Goal: Task Accomplishment & Management: Use online tool/utility

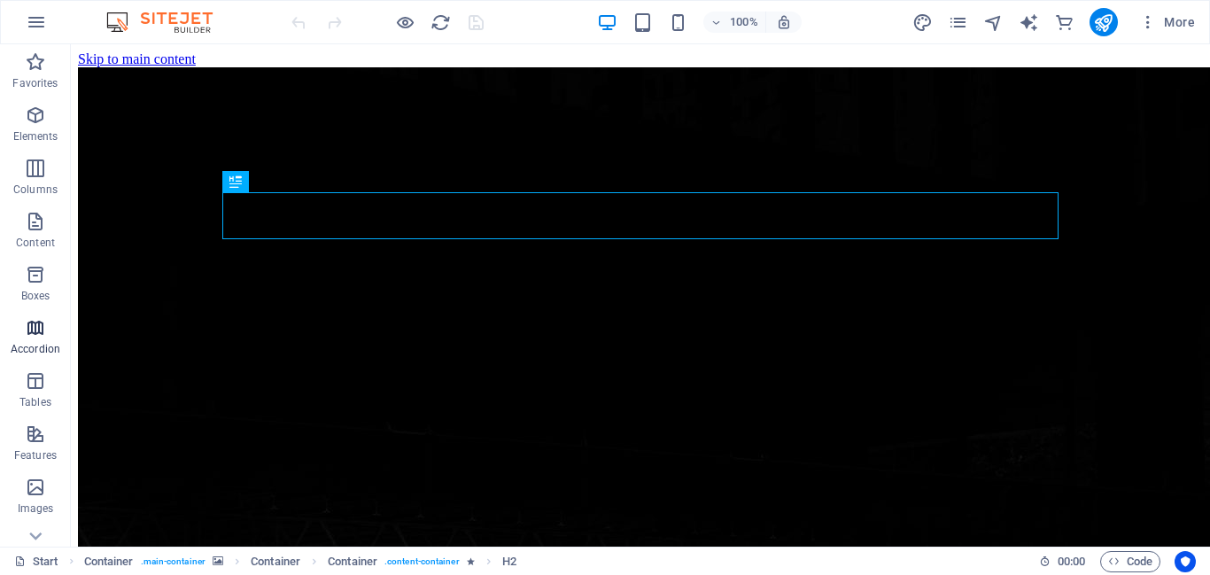
scroll to position [348, 0]
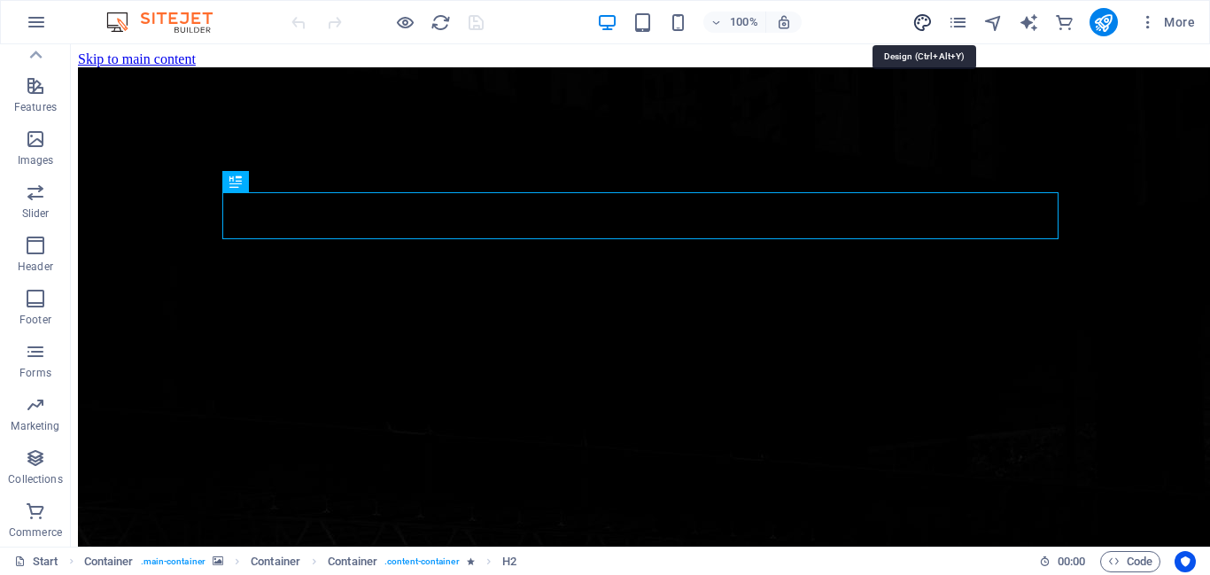
click at [920, 21] on icon "design" at bounding box center [922, 22] width 20 height 20
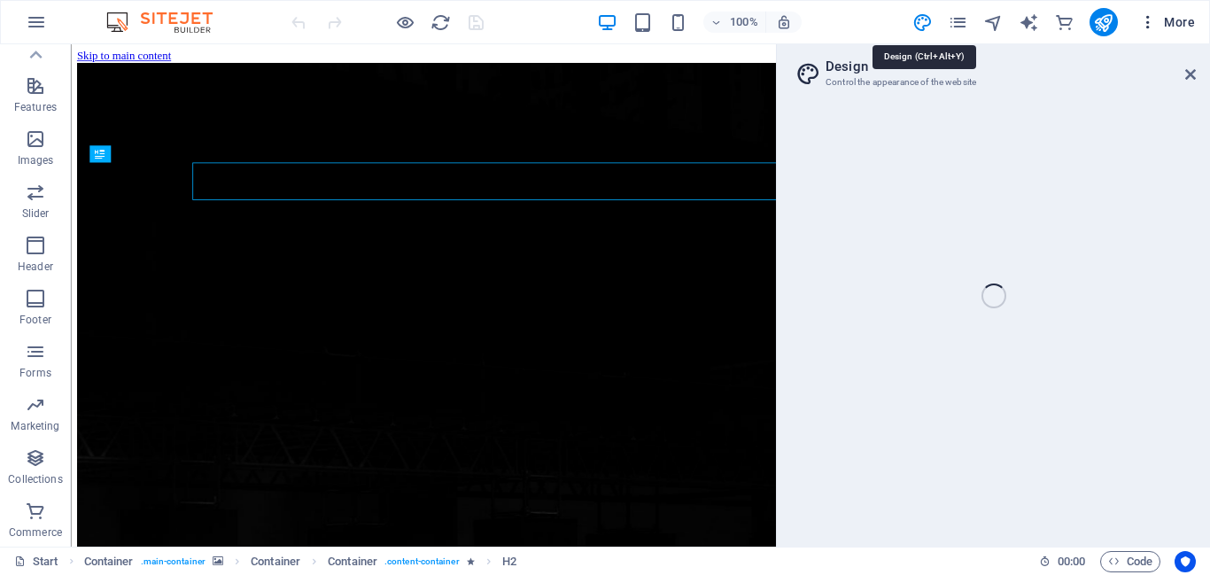
click at [1152, 26] on icon "button" at bounding box center [1148, 22] width 18 height 18
select select "px"
select select "300"
select select "px"
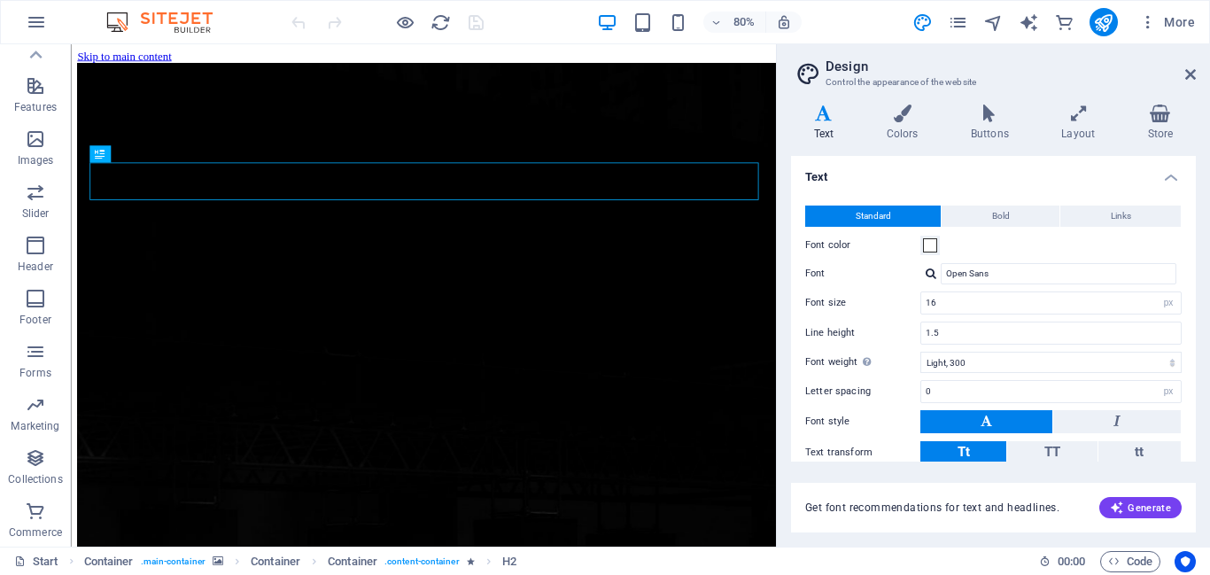
click at [38, 468] on icon "button" at bounding box center [35, 457] width 21 height 21
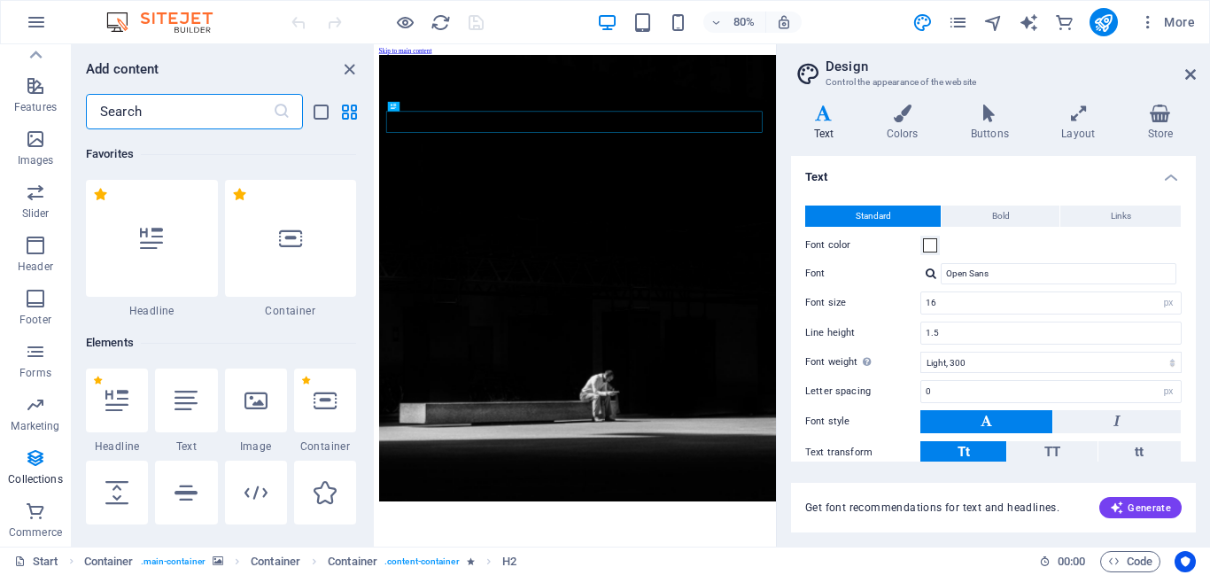
click at [58, 24] on div "80% More" at bounding box center [605, 22] width 1208 height 43
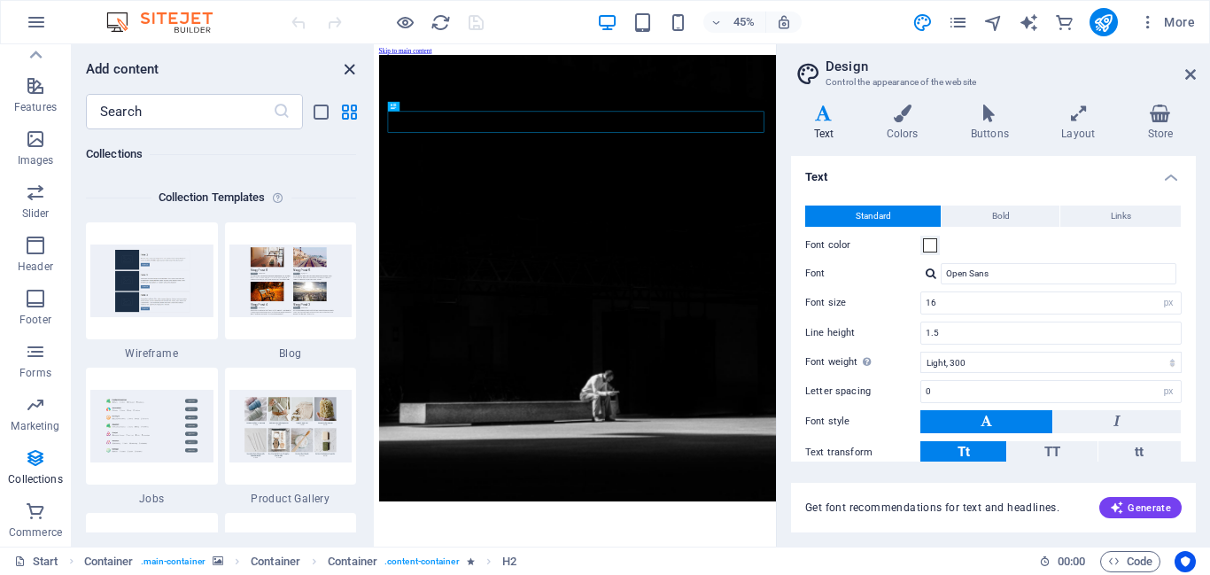
click at [345, 70] on icon "close panel" at bounding box center [349, 69] width 20 height 20
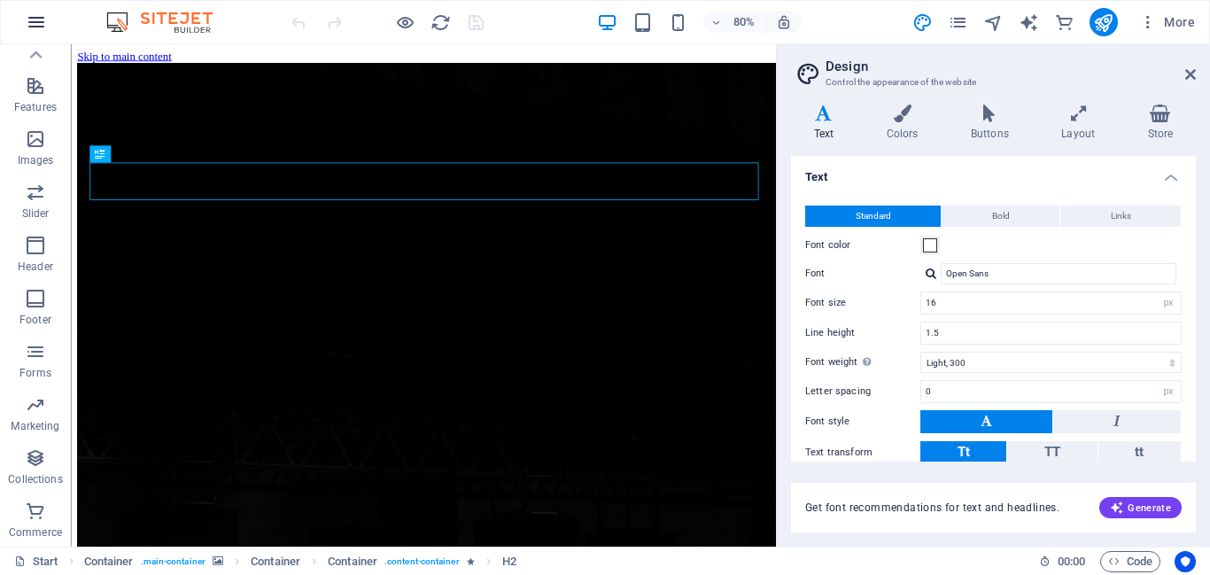
click at [31, 24] on icon "button" at bounding box center [36, 22] width 21 height 21
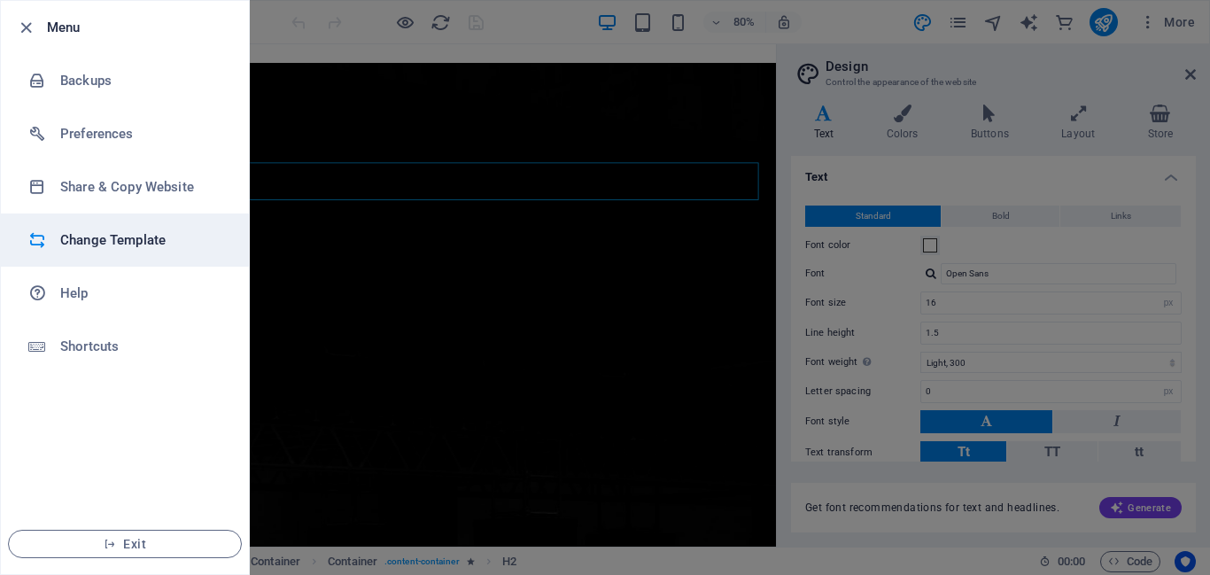
click at [114, 248] on h6 "Change Template" at bounding box center [142, 239] width 164 height 21
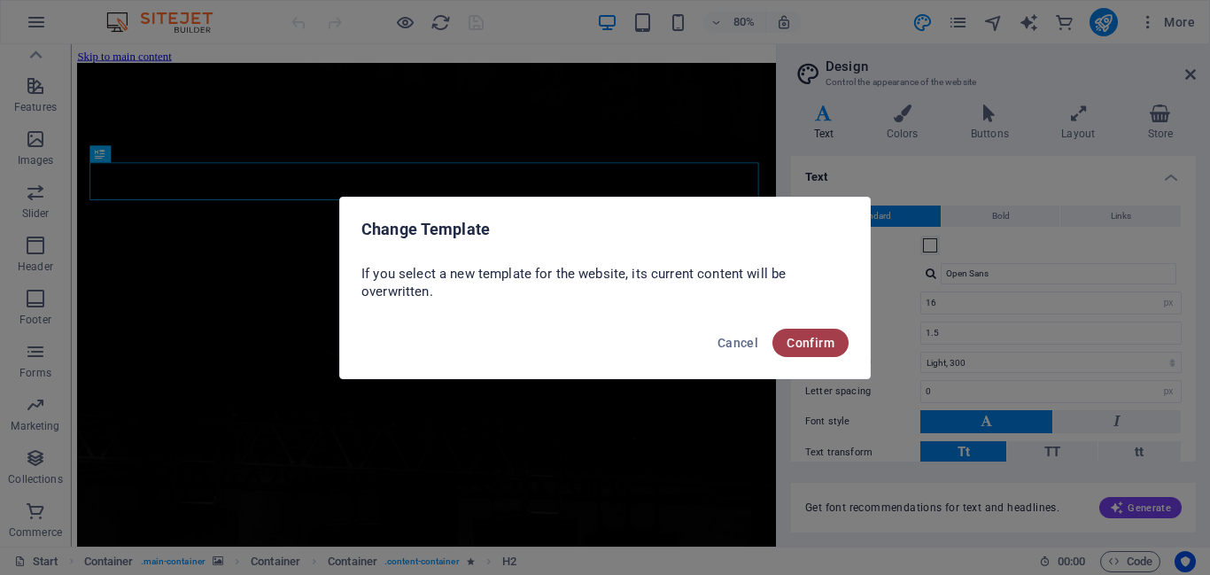
click at [802, 345] on span "Confirm" at bounding box center [811, 343] width 48 height 14
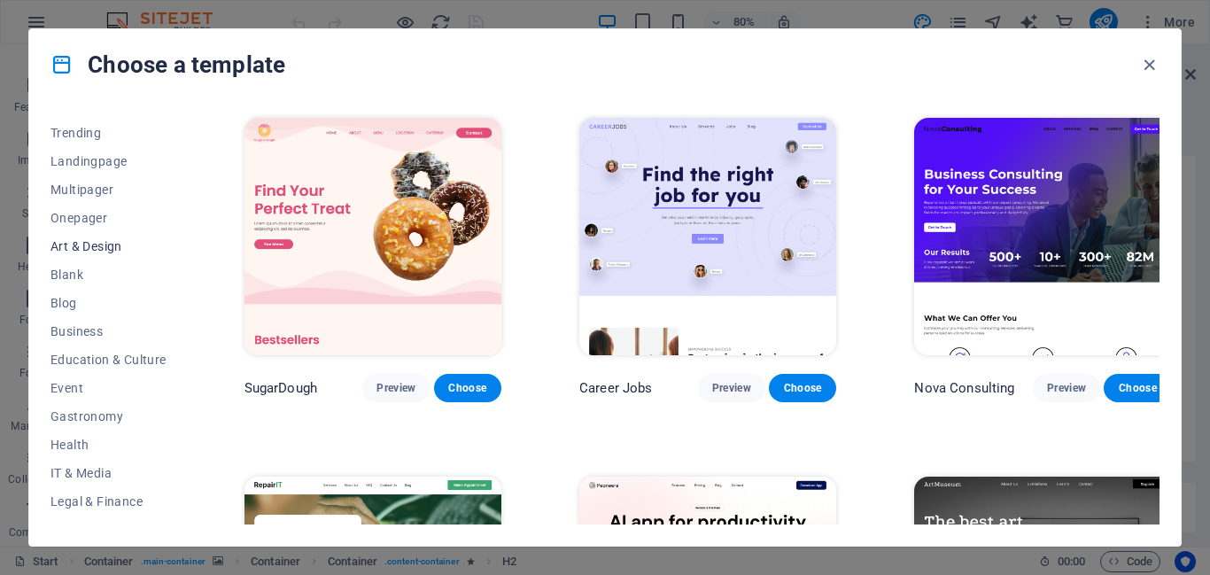
scroll to position [11, 0]
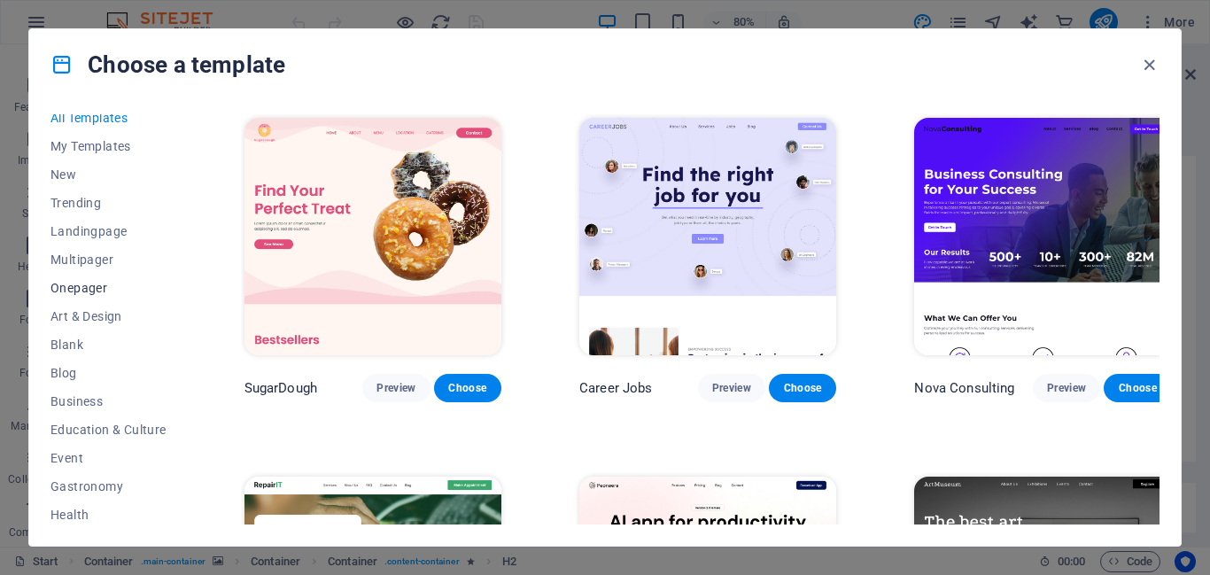
click at [87, 294] on span "Onepager" at bounding box center [108, 288] width 116 height 14
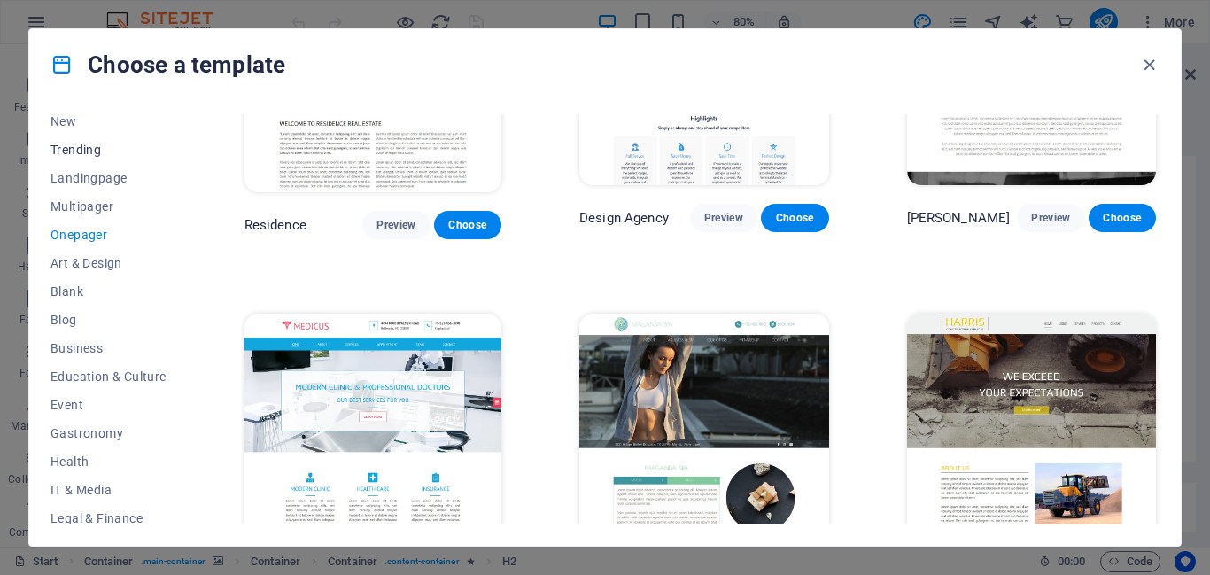
scroll to position [0, 0]
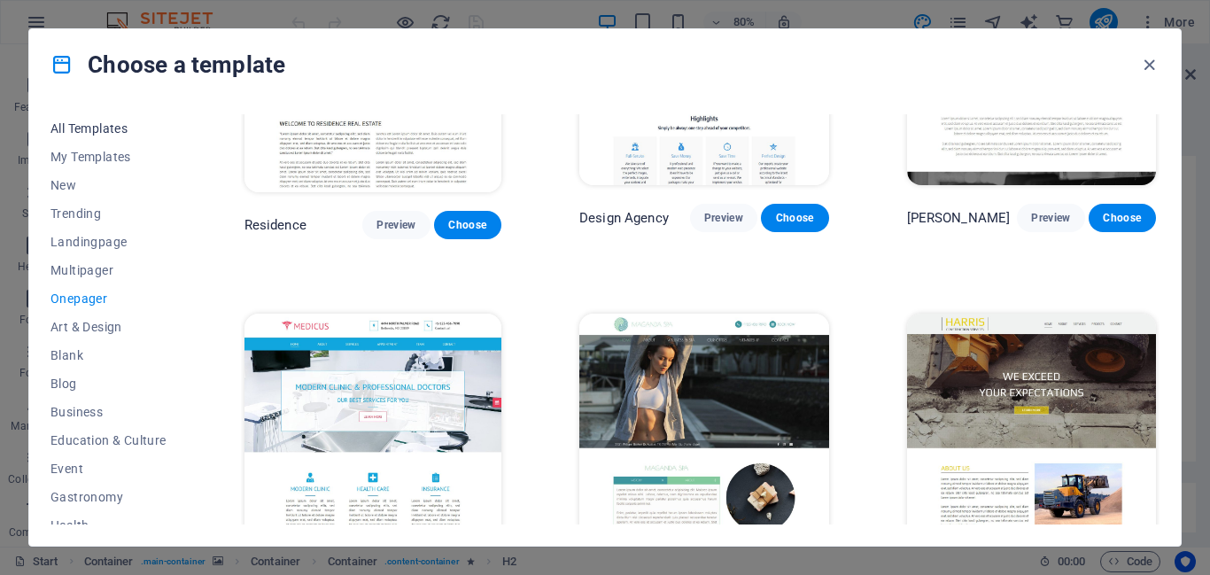
click at [103, 130] on span "All Templates" at bounding box center [108, 128] width 116 height 14
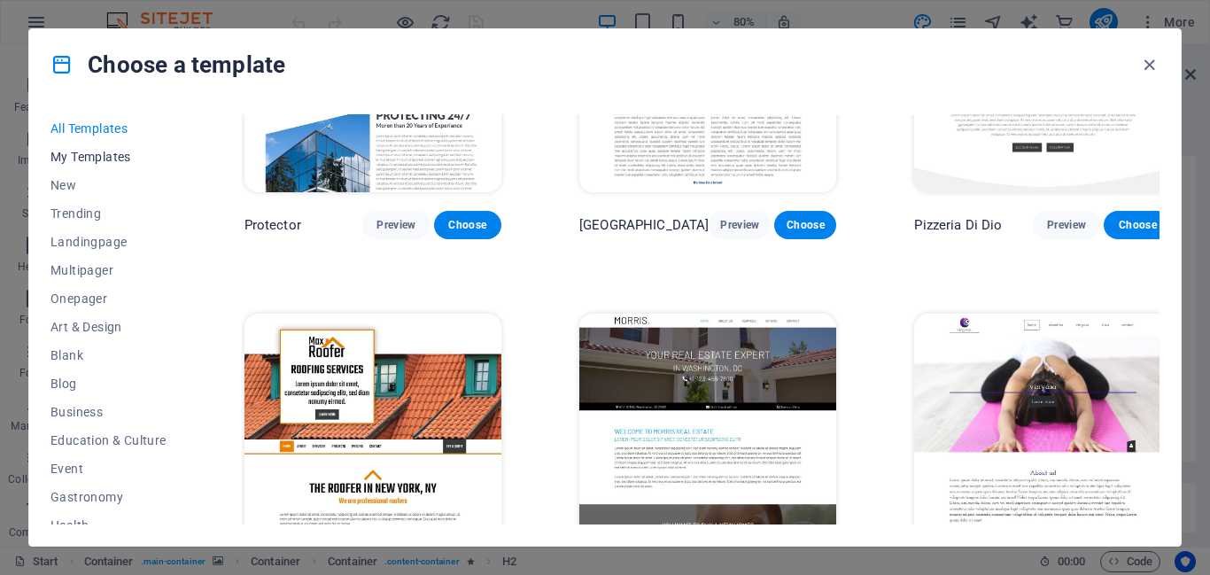
scroll to position [16533, 0]
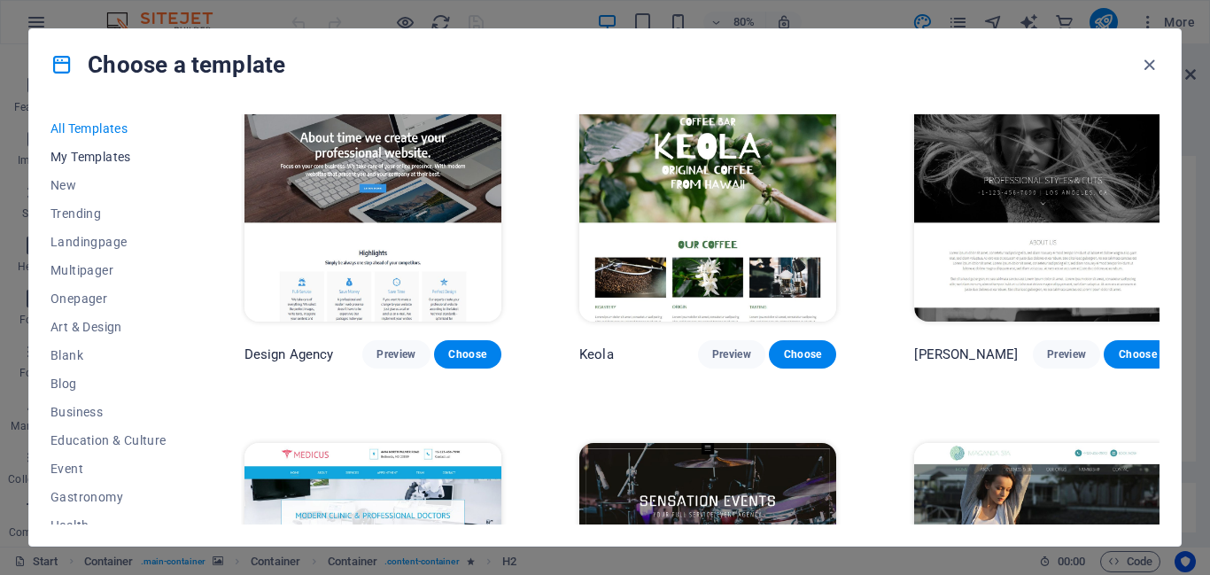
click at [104, 160] on span "My Templates" at bounding box center [108, 157] width 116 height 14
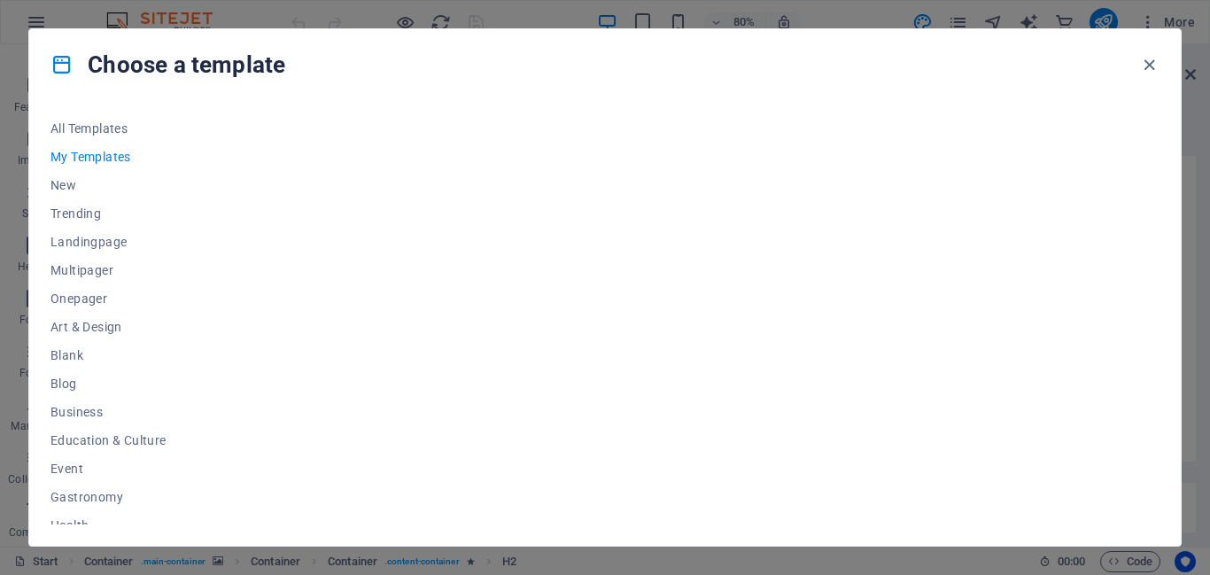
scroll to position [0, 0]
click at [105, 125] on span "All Templates" at bounding box center [108, 128] width 116 height 14
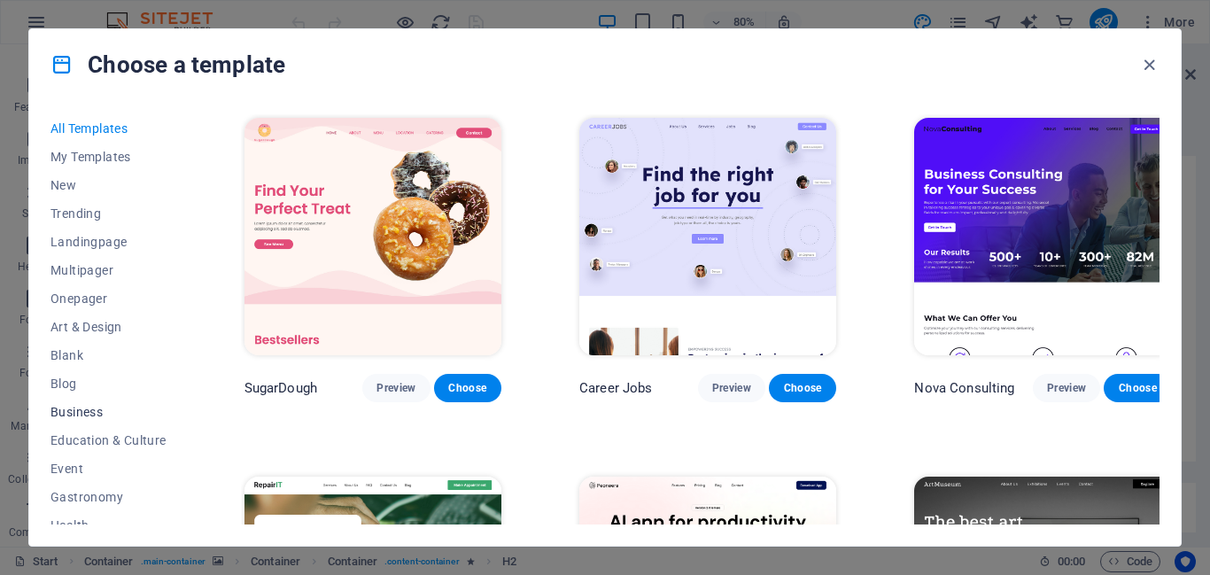
scroll to position [327, 0]
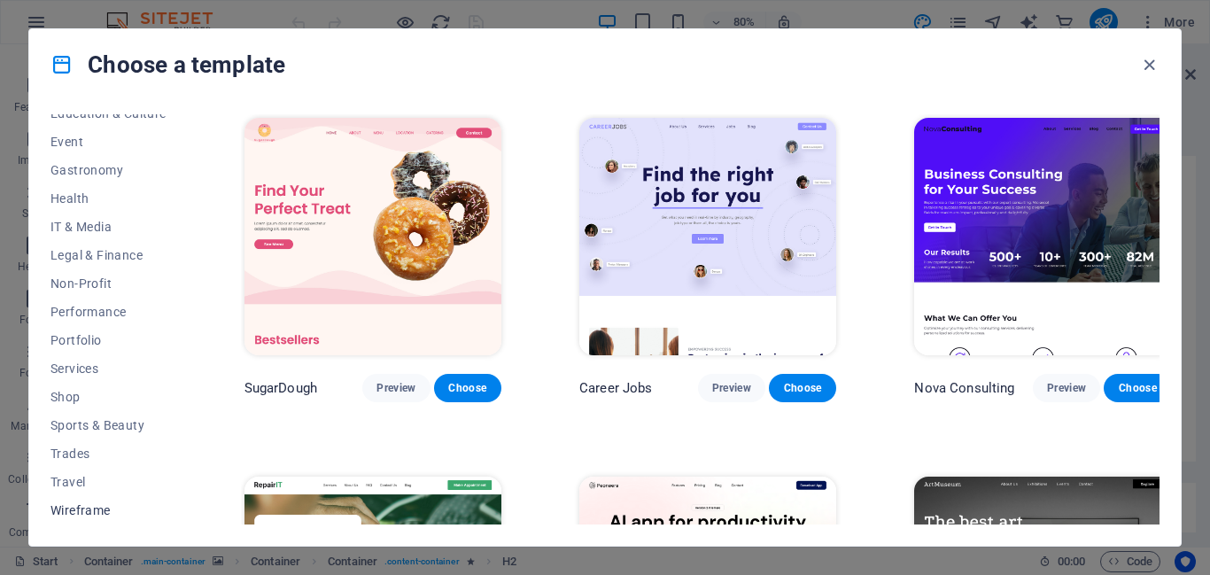
click at [93, 509] on span "Wireframe" at bounding box center [108, 510] width 116 height 14
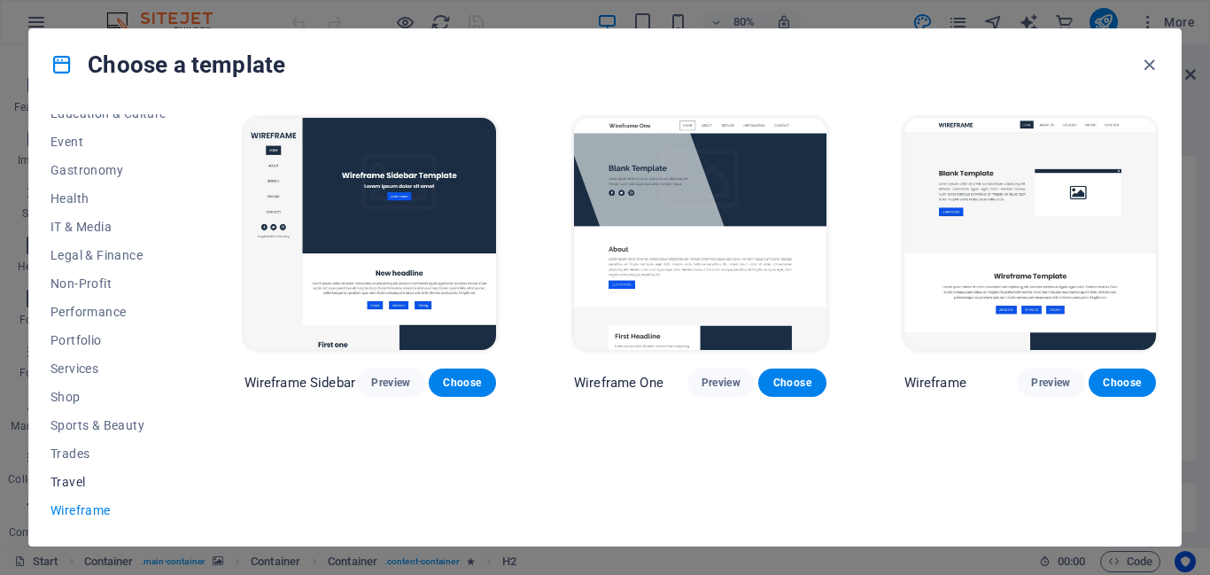
click at [62, 475] on span "Travel" at bounding box center [108, 482] width 116 height 14
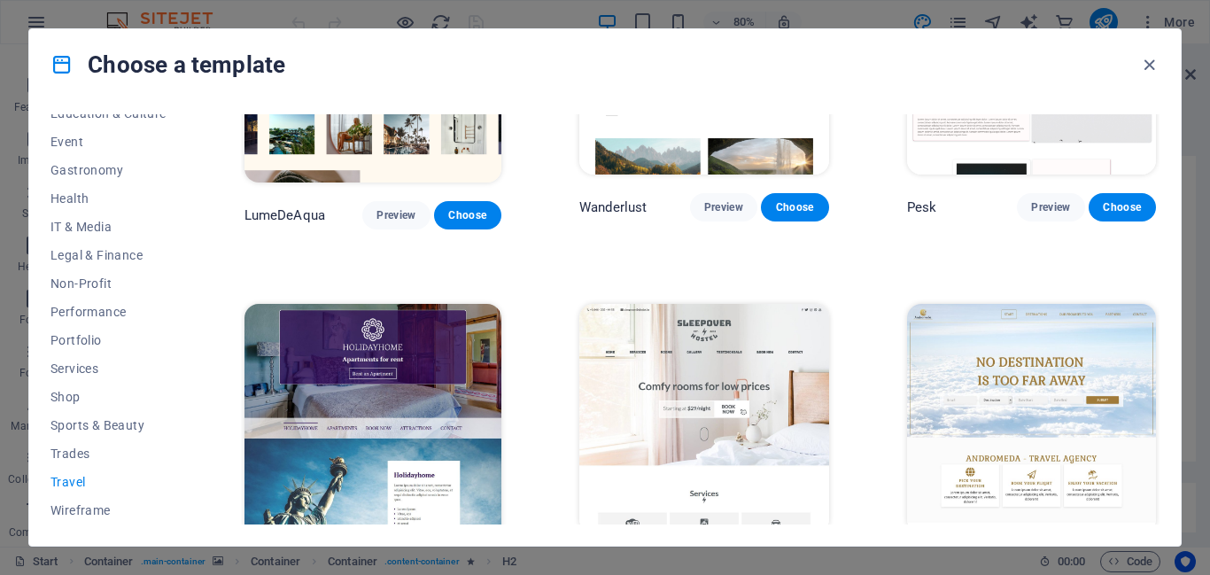
scroll to position [0, 0]
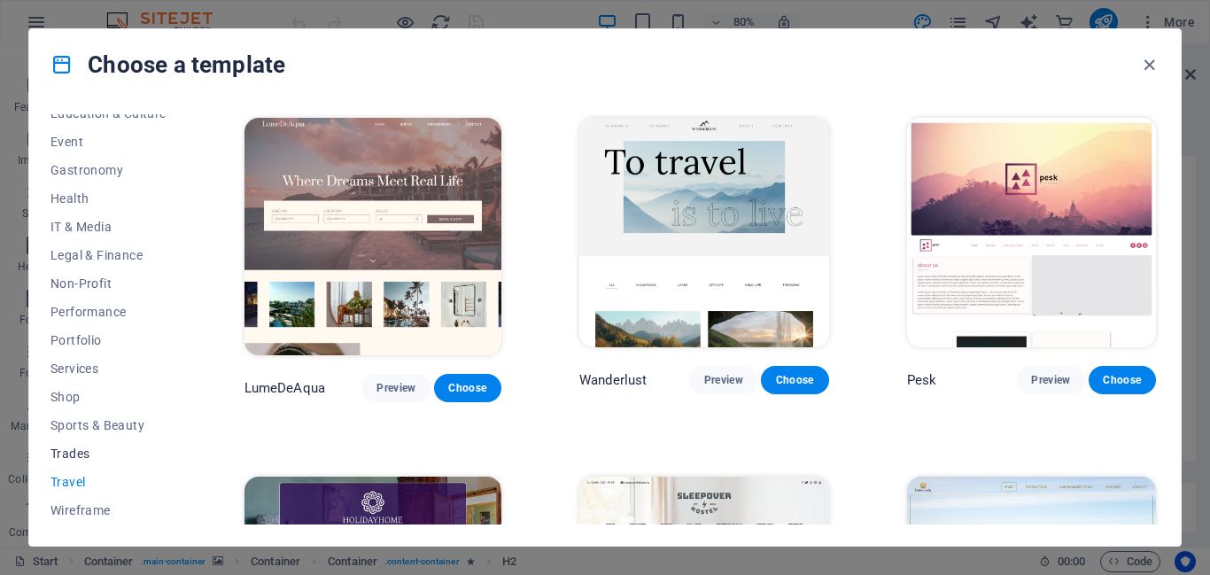
click at [81, 456] on span "Trades" at bounding box center [108, 453] width 116 height 14
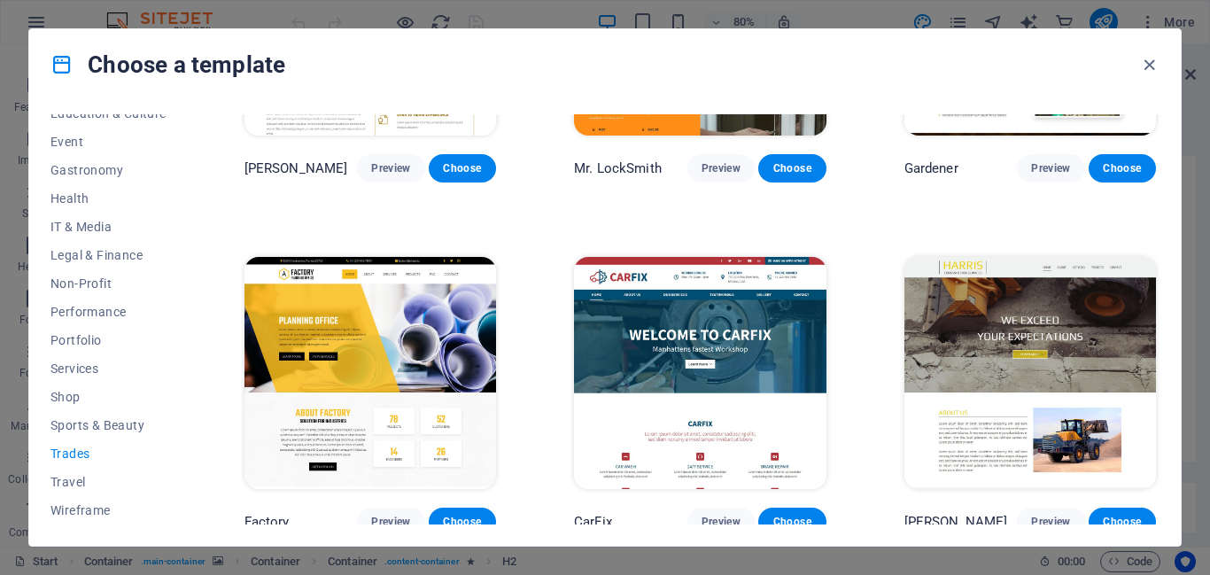
scroll to position [573, 0]
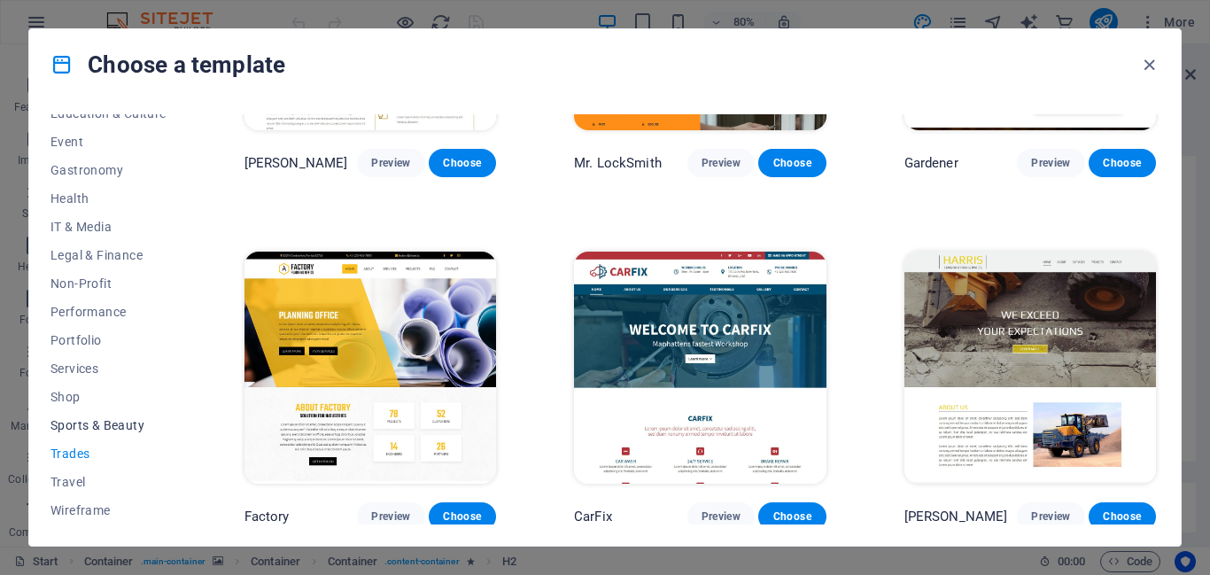
click at [104, 421] on span "Sports & Beauty" at bounding box center [108, 425] width 116 height 14
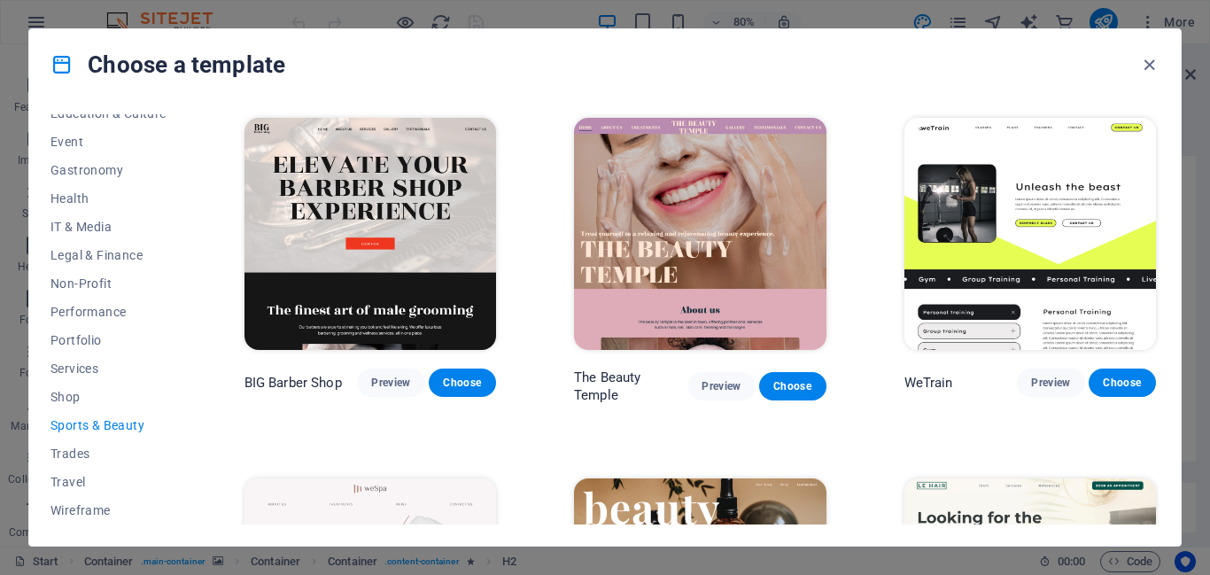
scroll to position [1642, 0]
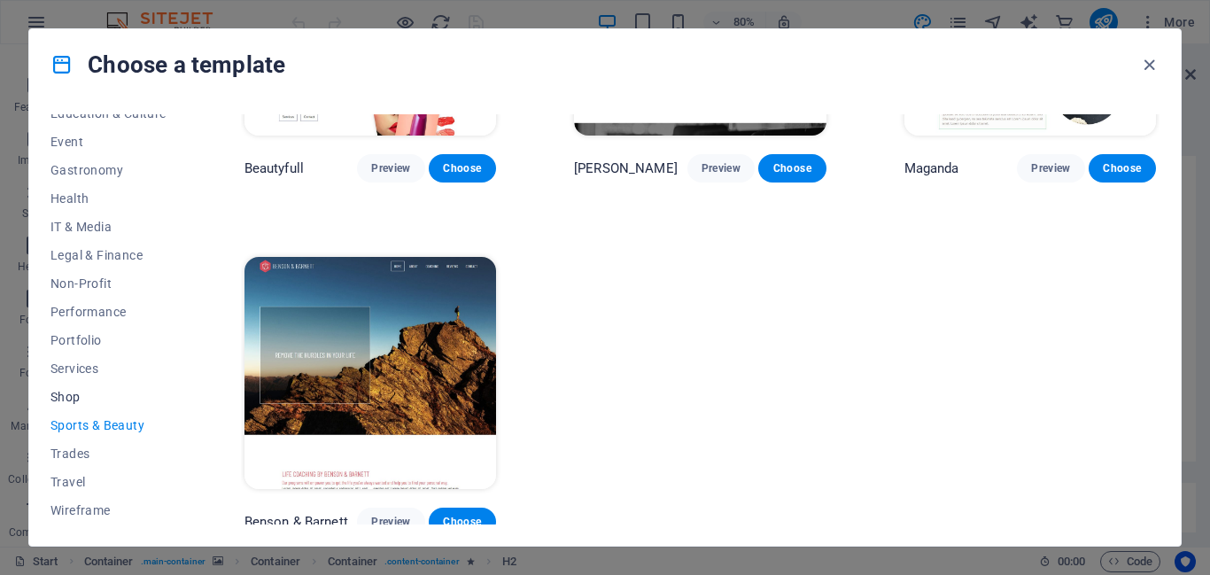
click at [74, 398] on span "Shop" at bounding box center [108, 397] width 116 height 14
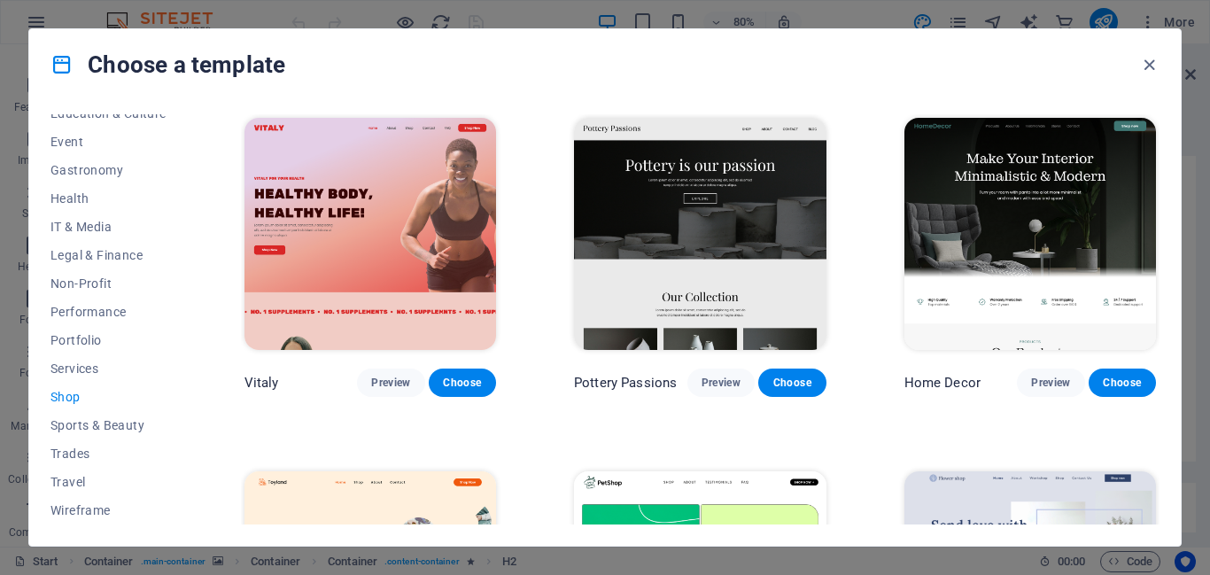
scroll to position [925, 0]
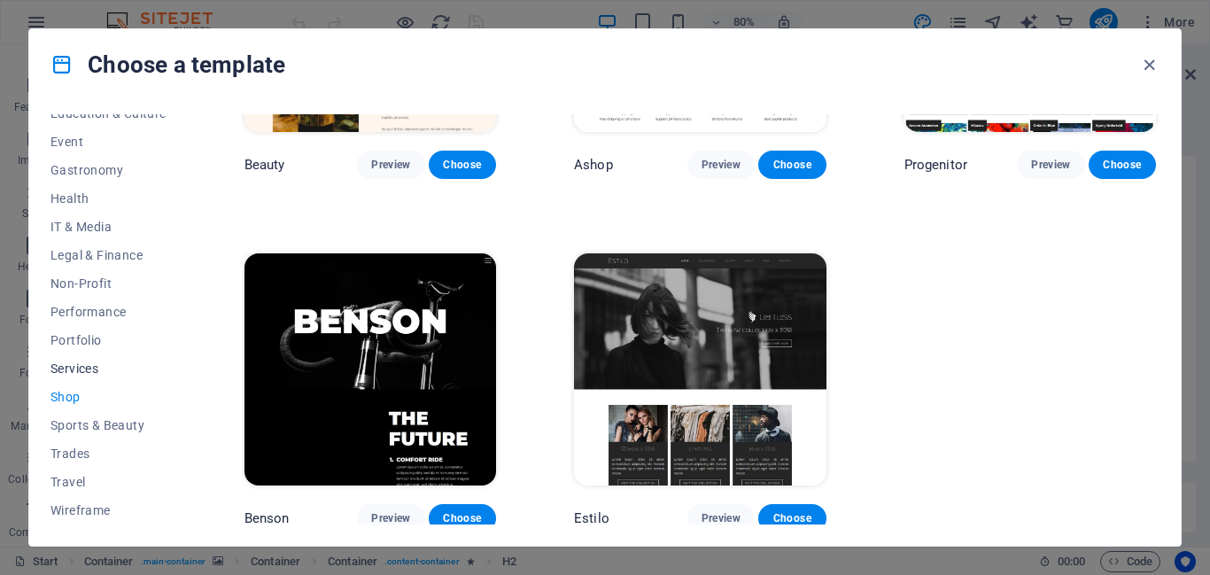
click at [66, 369] on span "Services" at bounding box center [108, 368] width 116 height 14
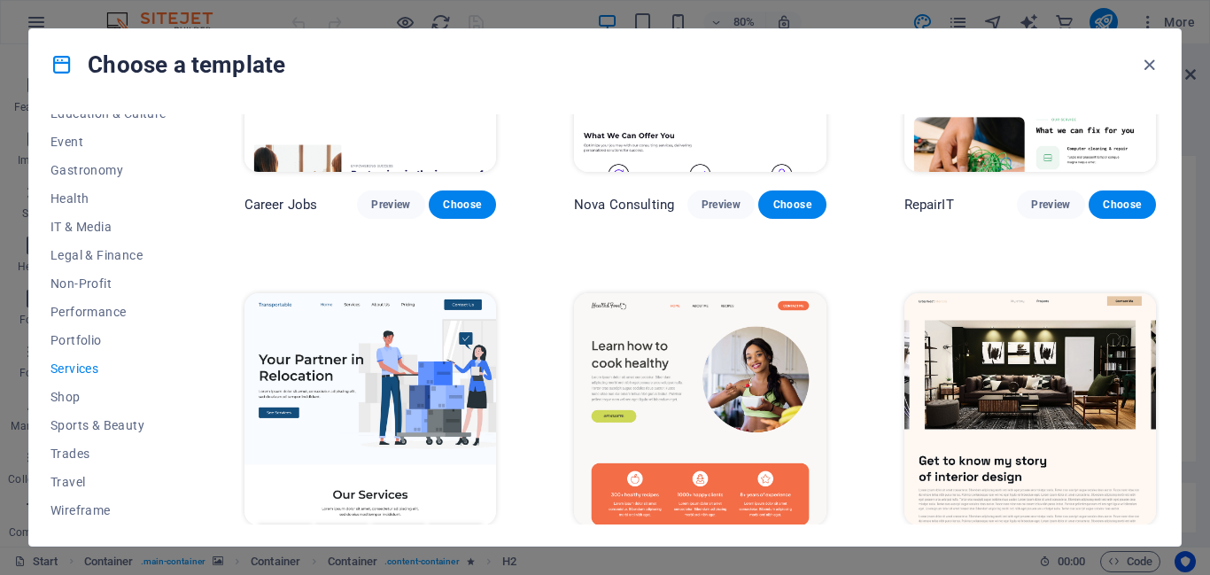
scroll to position [0, 0]
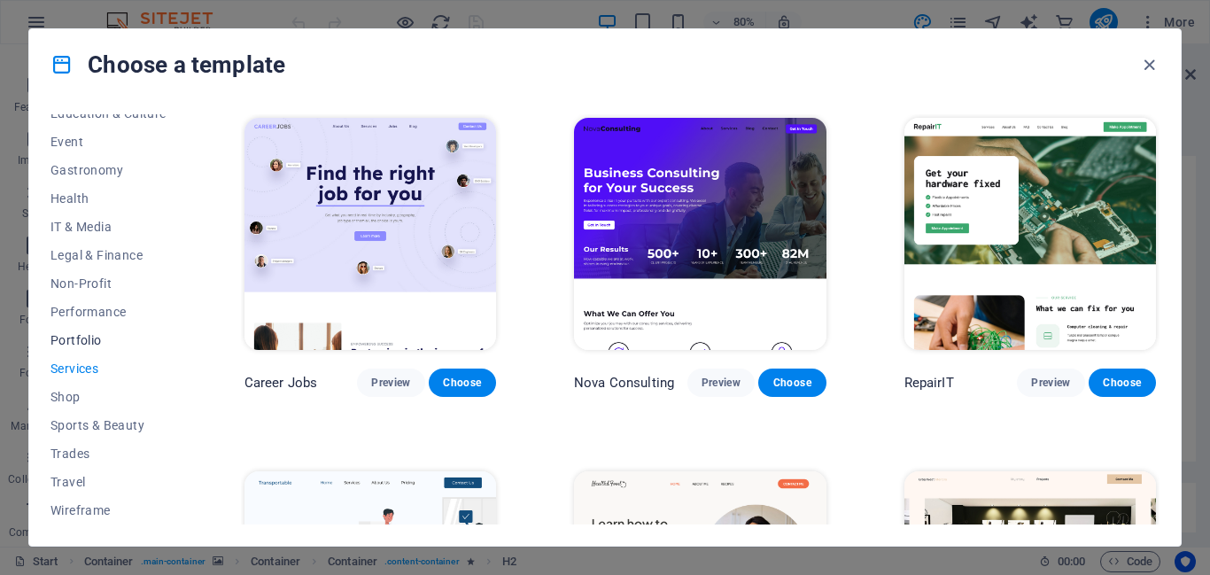
click at [81, 346] on span "Portfolio" at bounding box center [108, 340] width 116 height 14
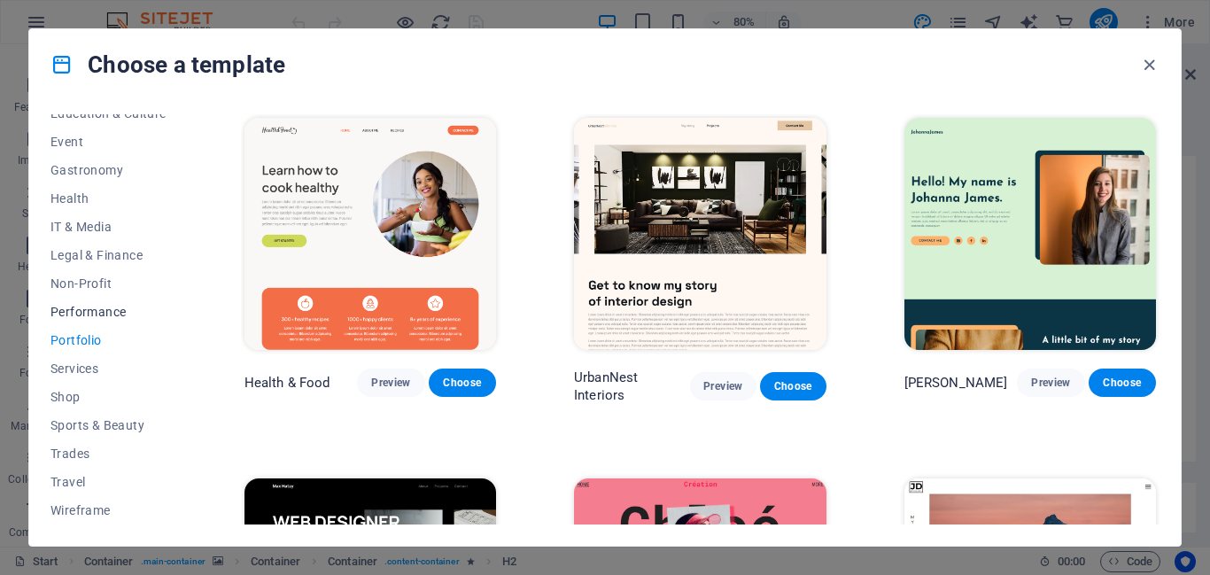
click at [81, 311] on span "Performance" at bounding box center [108, 312] width 116 height 14
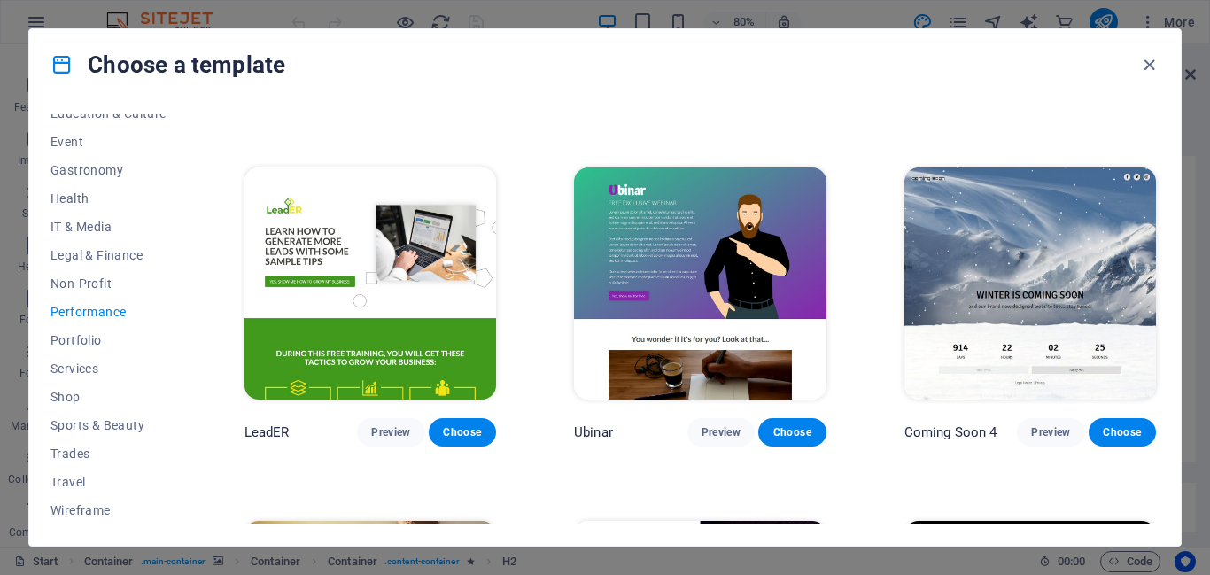
scroll to position [1339, 0]
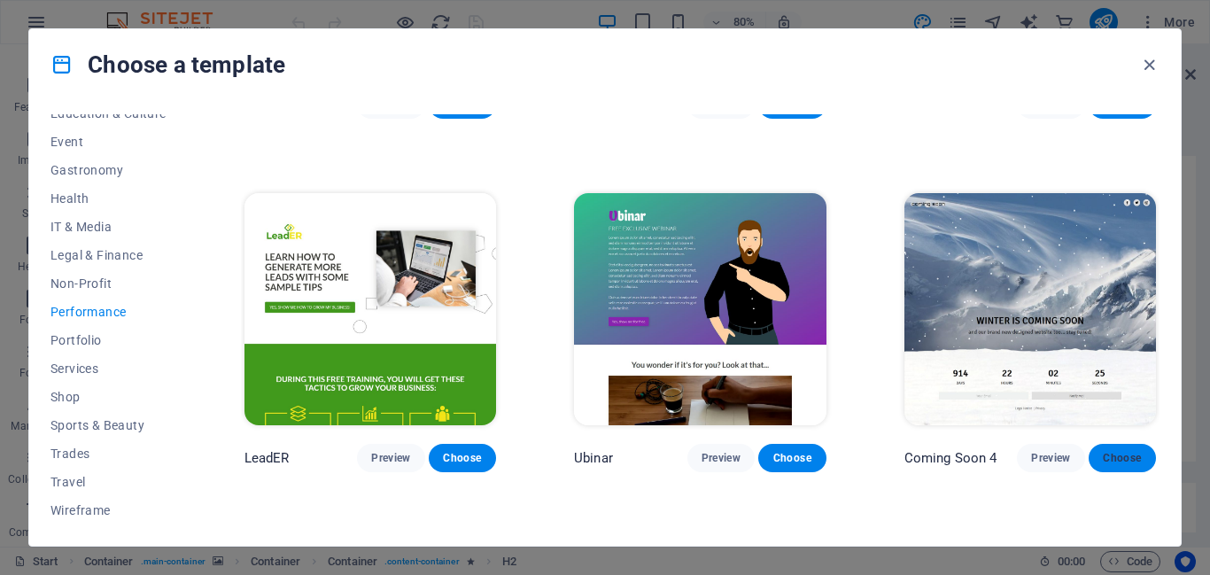
click at [1096, 446] on button "Choose" at bounding box center [1122, 458] width 67 height 28
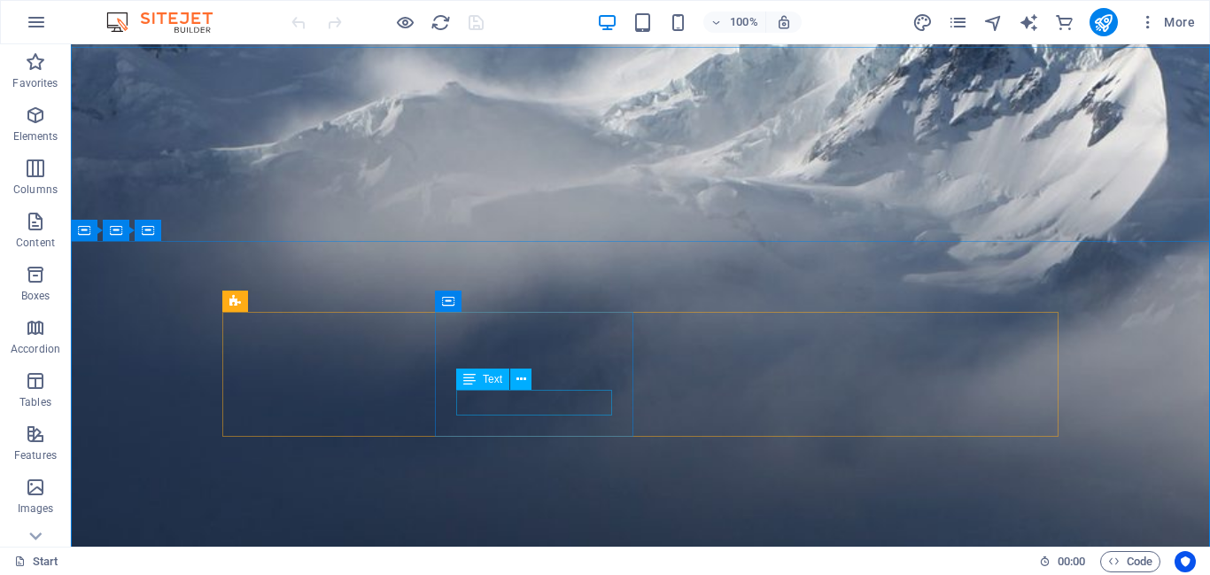
scroll to position [91, 0]
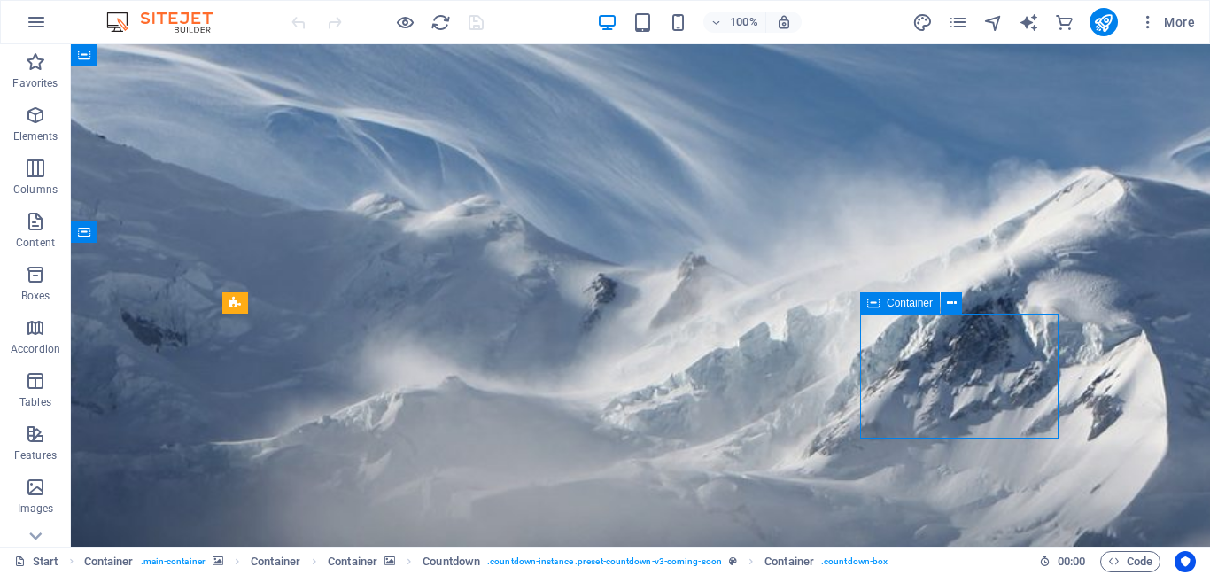
click at [30, 231] on icon "button" at bounding box center [35, 221] width 21 height 21
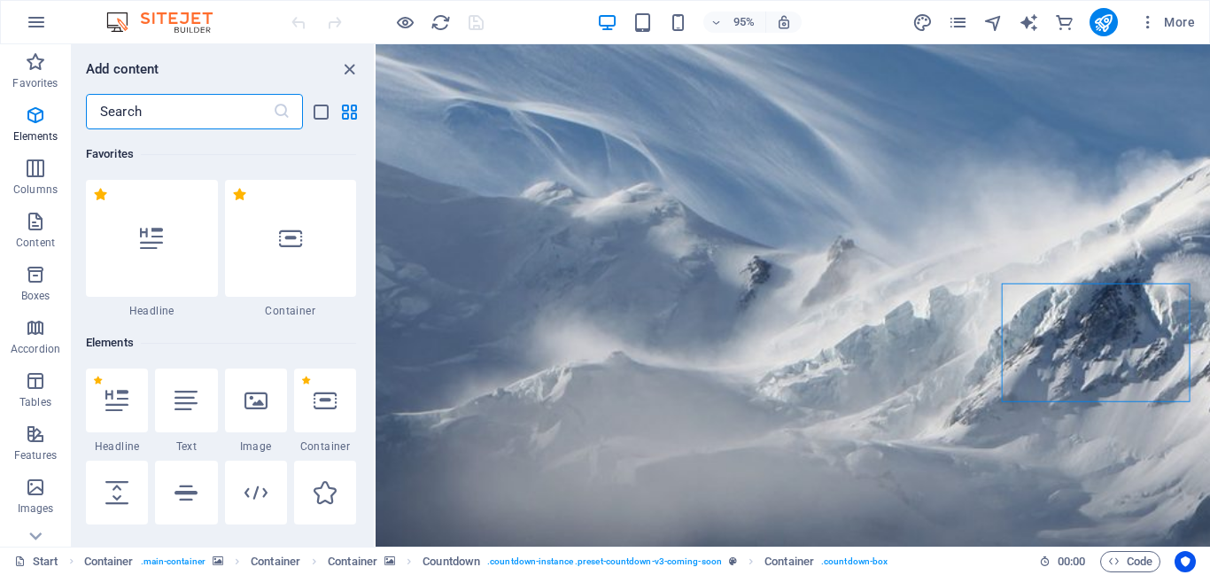
scroll to position [3100, 0]
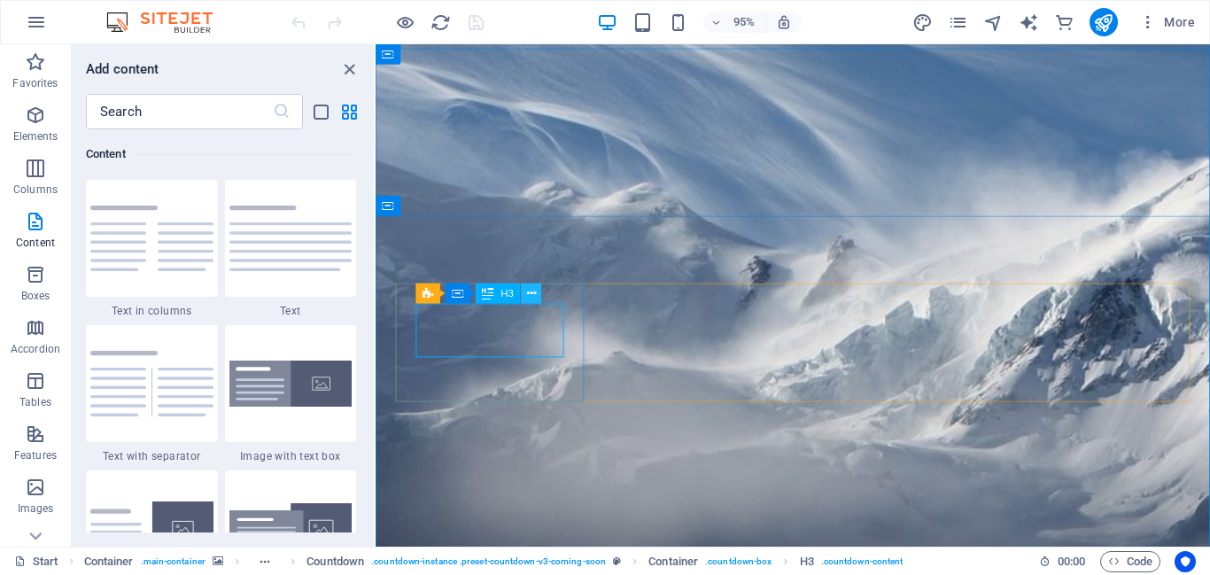
click at [531, 297] on icon at bounding box center [531, 294] width 9 height 18
click at [435, 272] on span "Countdown" at bounding box center [445, 273] width 51 height 10
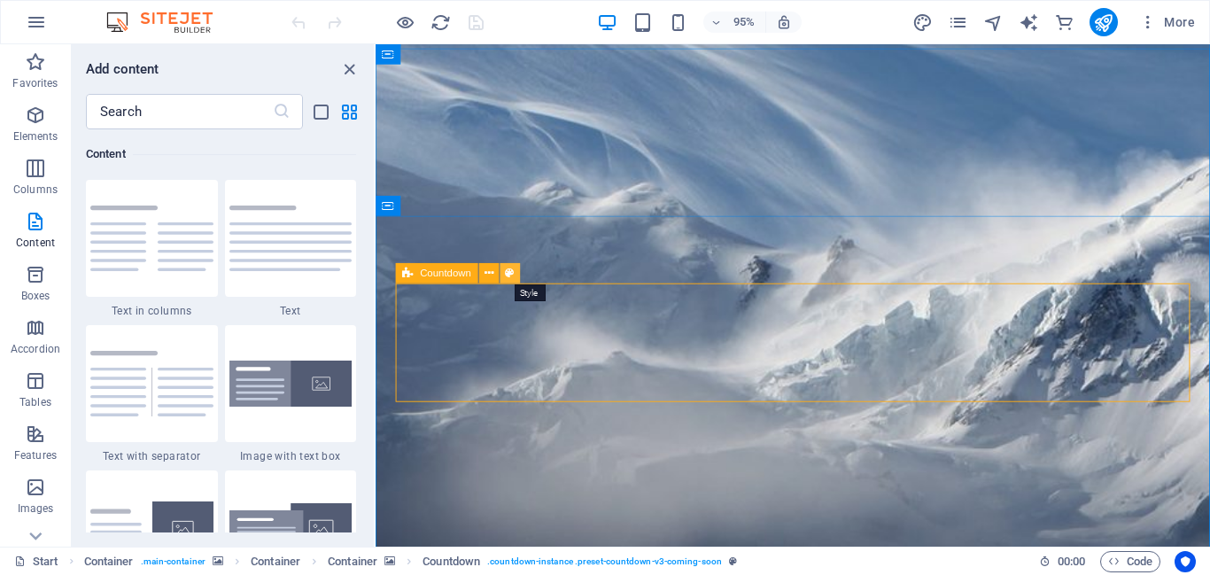
click at [512, 276] on icon at bounding box center [510, 274] width 9 height 18
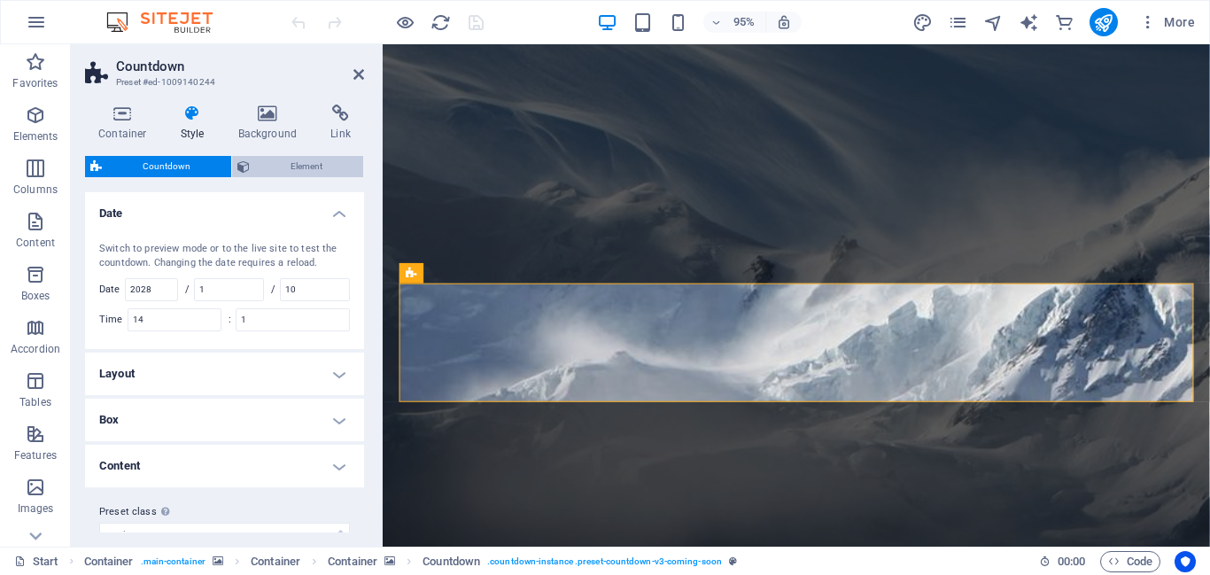
click at [270, 176] on span "Element" at bounding box center [306, 166] width 103 height 21
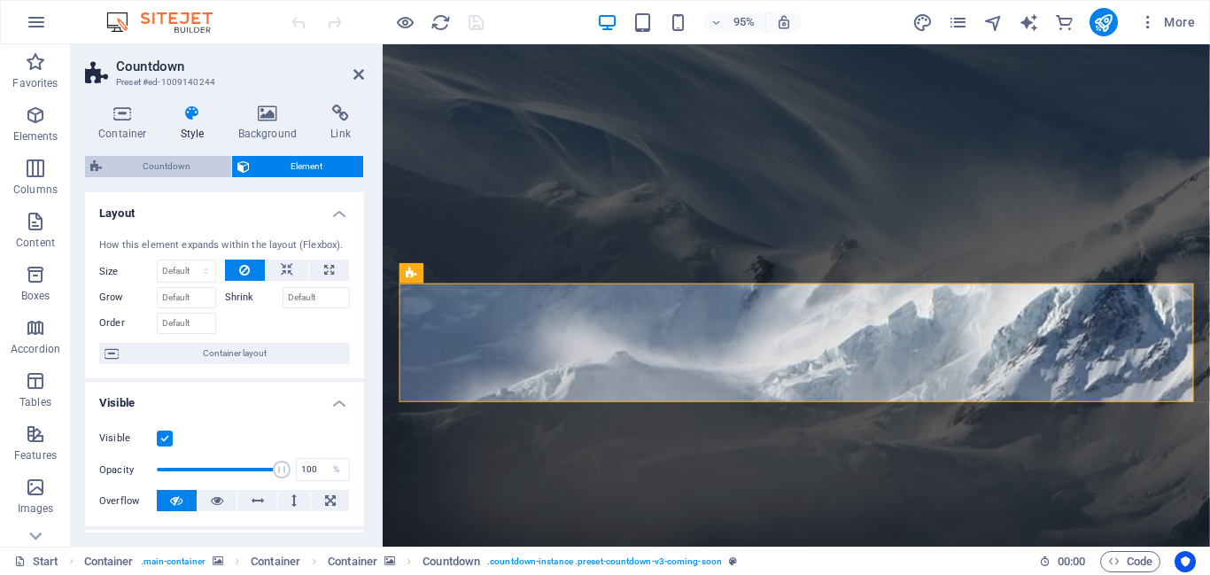
click at [131, 164] on span "Countdown" at bounding box center [166, 166] width 119 height 21
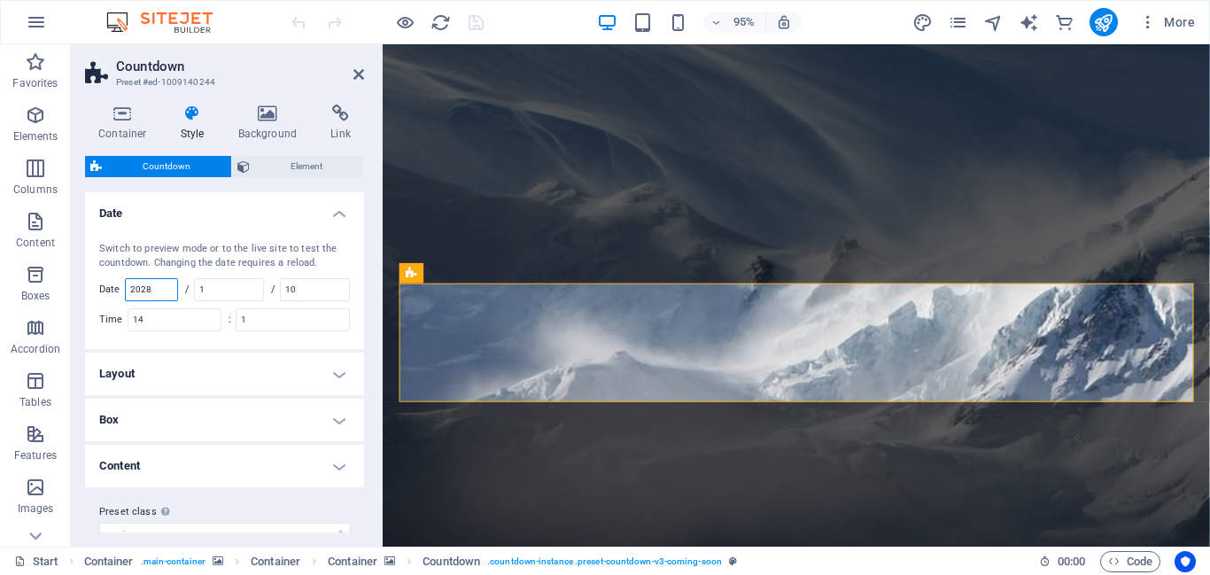
click at [165, 293] on input "2028" at bounding box center [151, 289] width 51 height 21
type input "2"
type input "2025"
click at [223, 291] on input "1" at bounding box center [229, 289] width 68 height 21
type input "11"
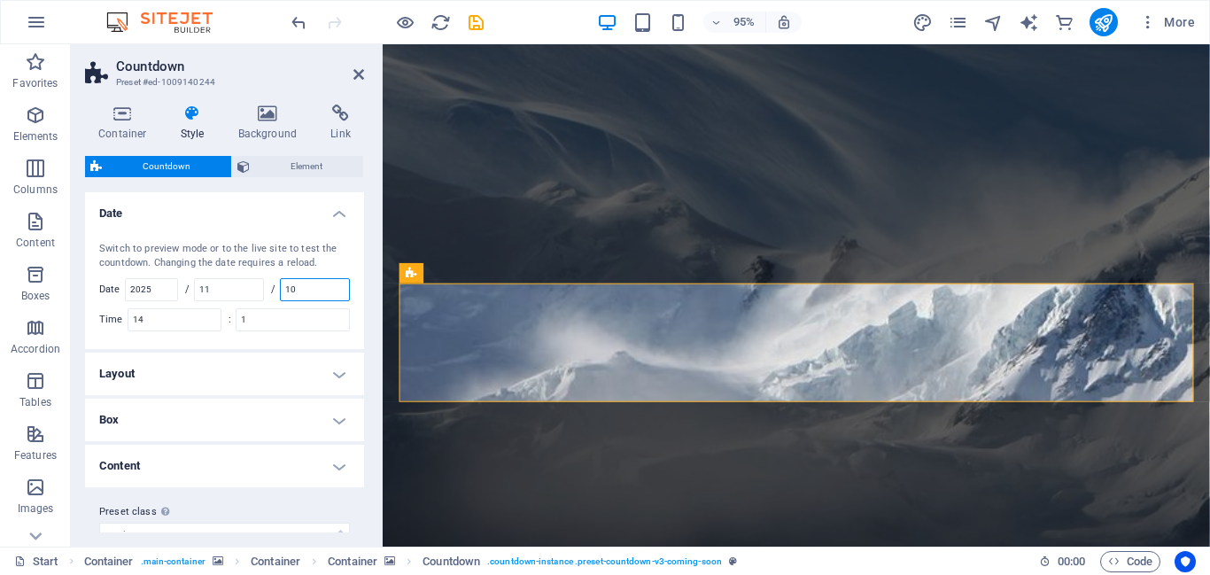
click at [319, 288] on input "10" at bounding box center [315, 289] width 68 height 21
type input "1"
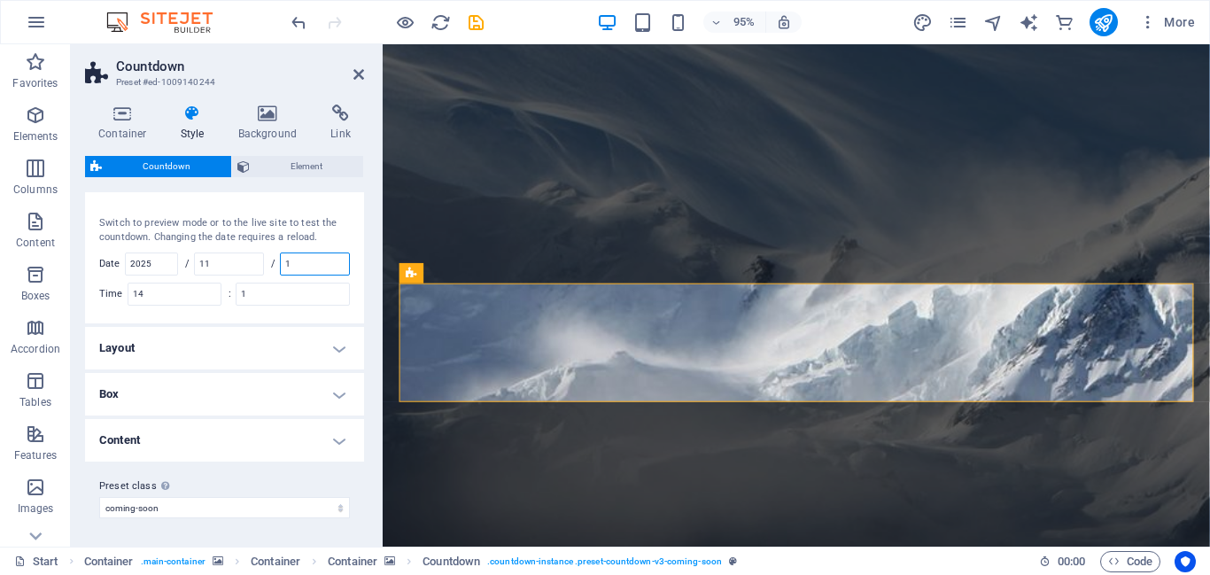
type input "1"
click at [222, 365] on h4 "Layout" at bounding box center [224, 348] width 279 height 43
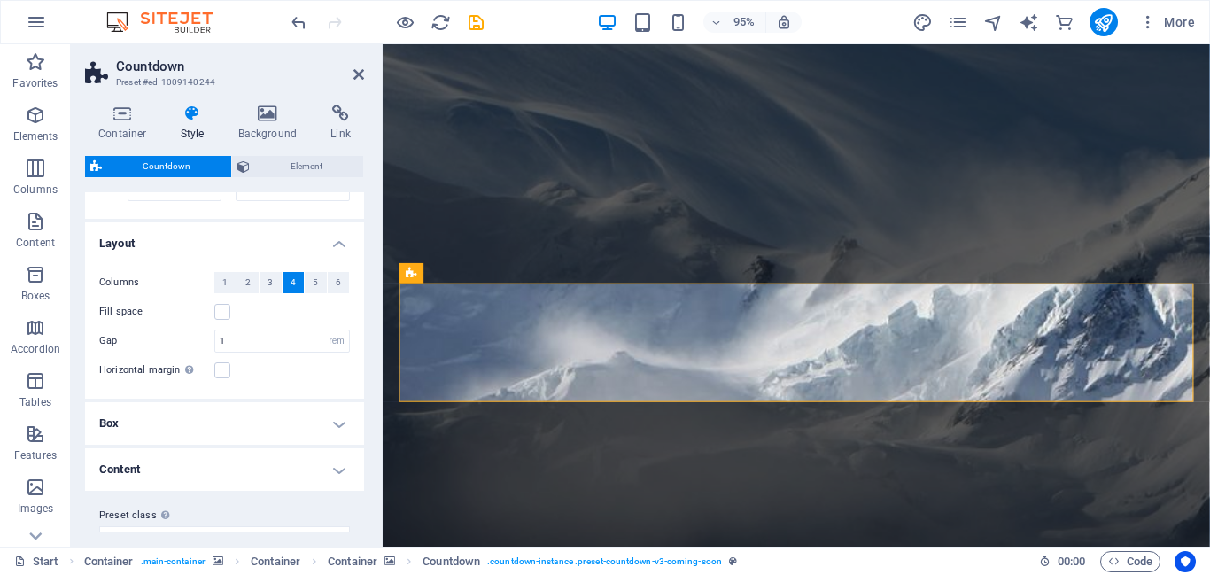
scroll to position [137, 0]
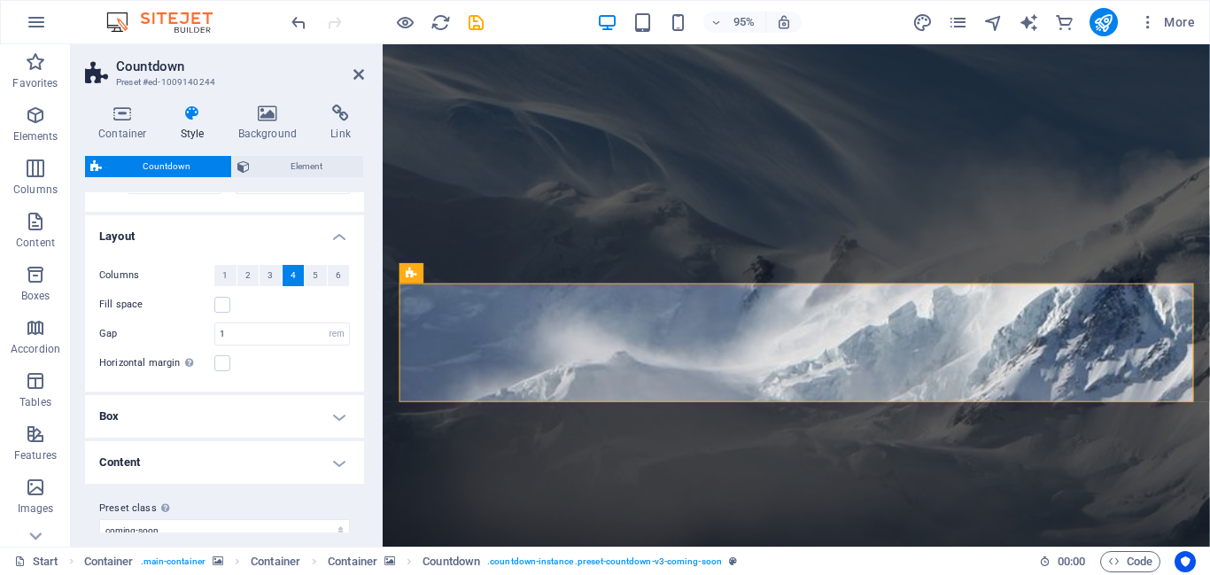
click at [110, 403] on h4 "Box" at bounding box center [224, 416] width 279 height 43
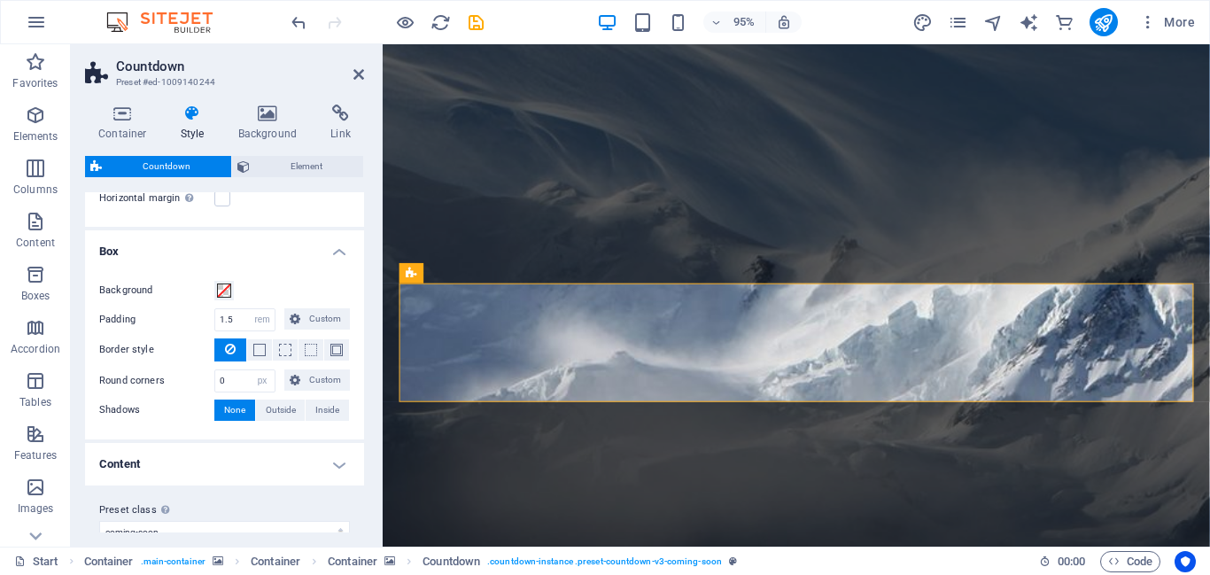
scroll to position [326, 0]
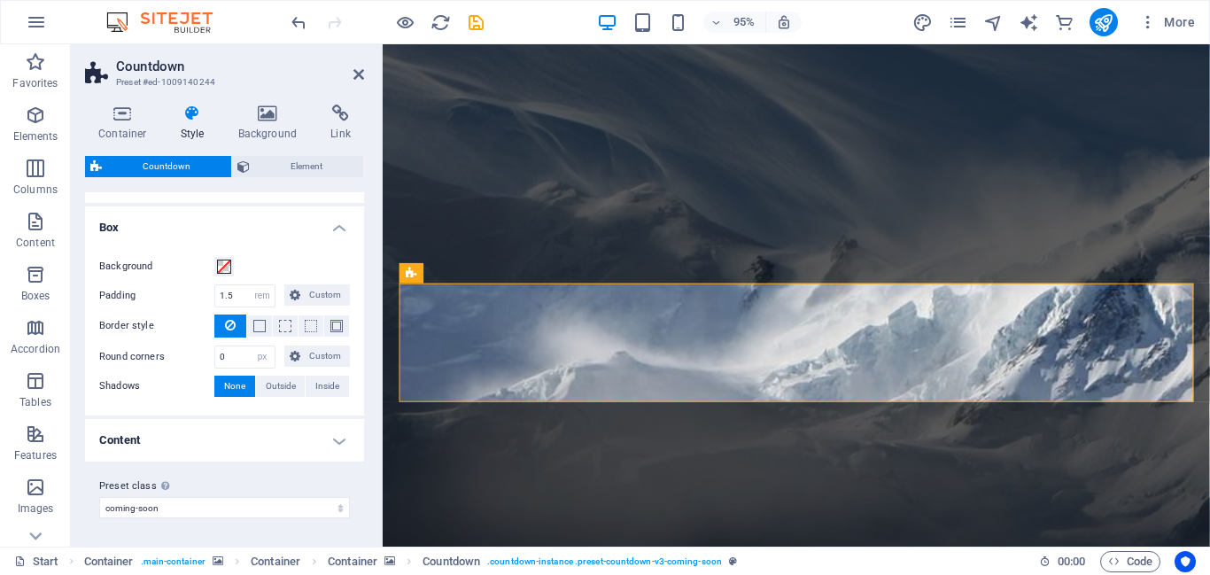
click at [240, 431] on h4 "Content" at bounding box center [224, 440] width 279 height 43
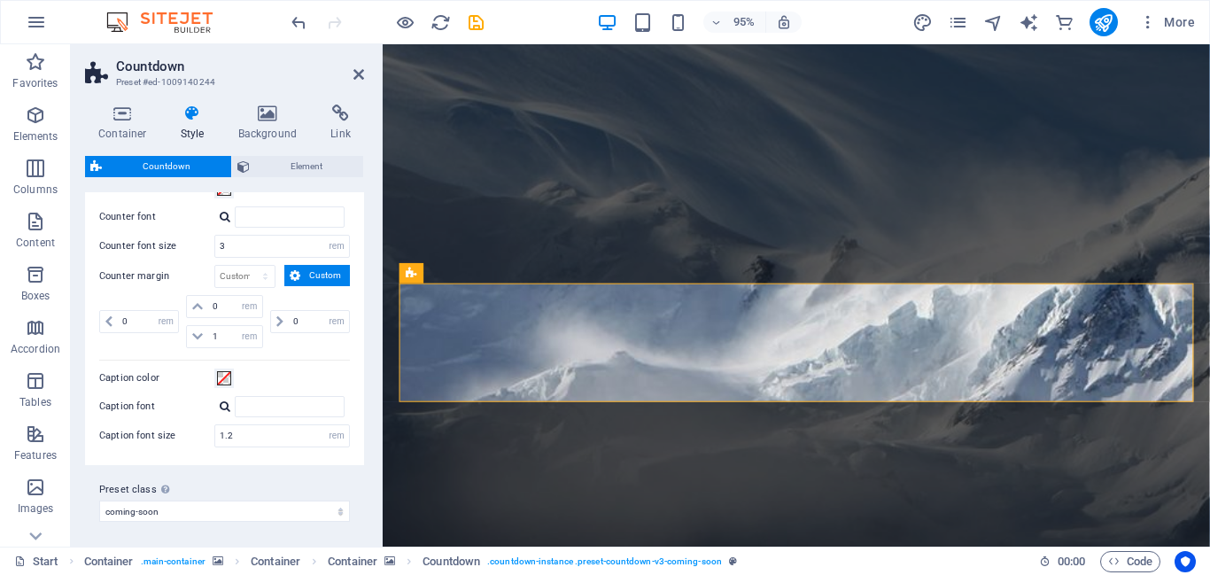
scroll to position [0, 0]
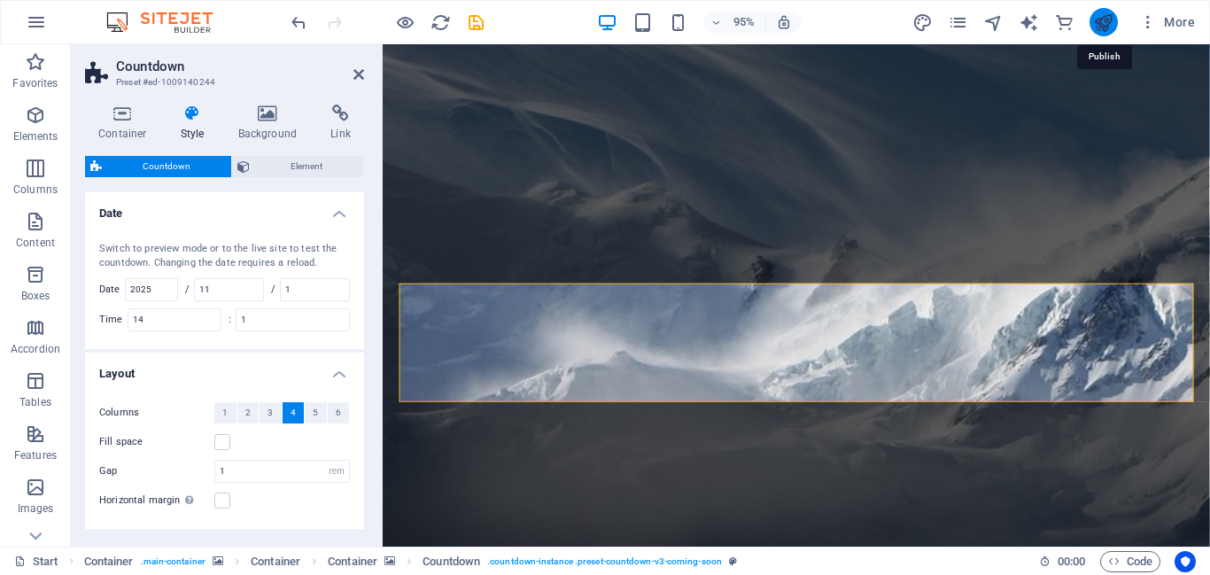
click at [1106, 26] on icon "publish" at bounding box center [1103, 22] width 20 height 20
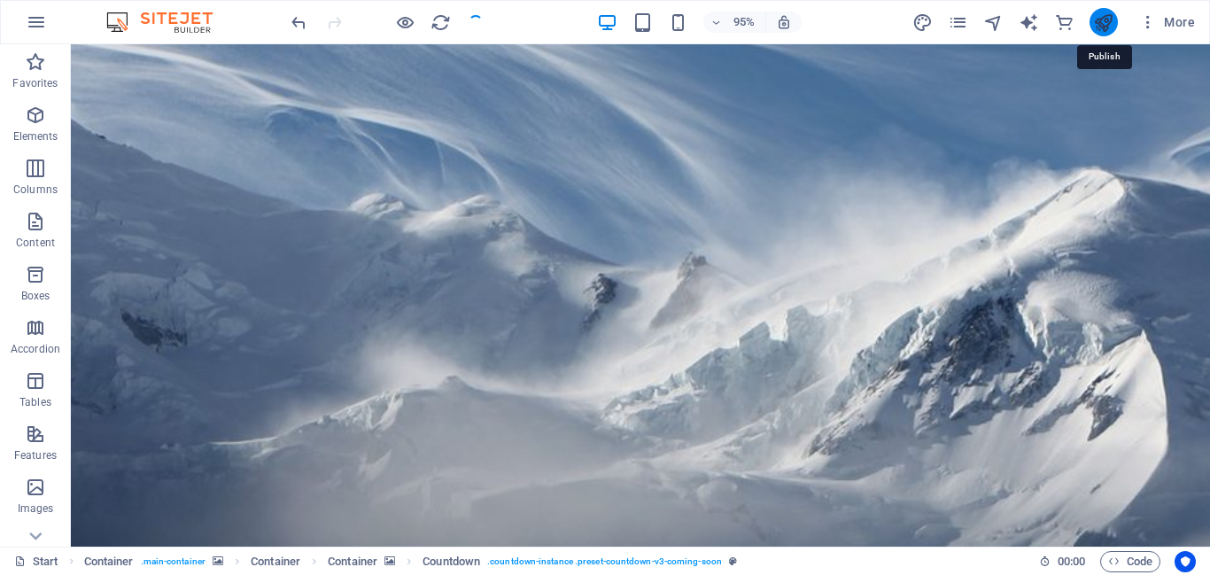
checkbox input "false"
